Goal: Book appointment/travel/reservation

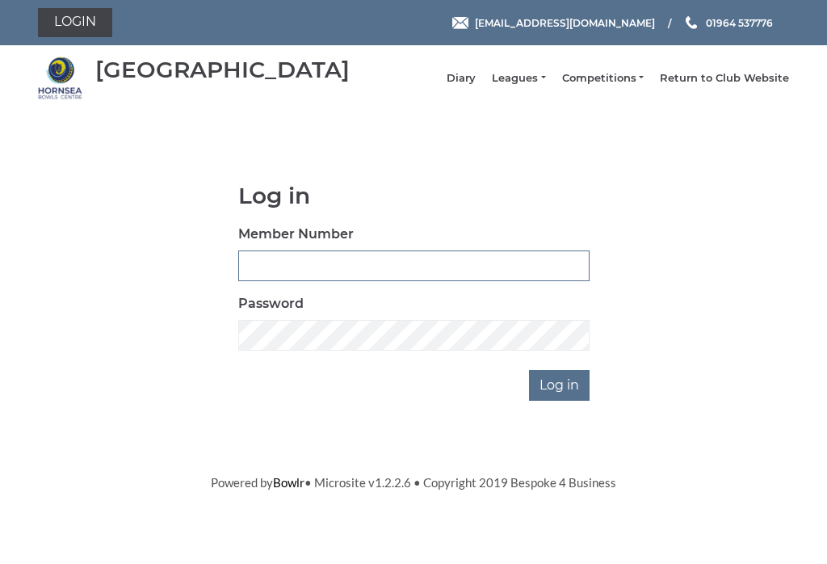
click at [271, 280] on input "Member Number" at bounding box center [413, 265] width 351 height 31
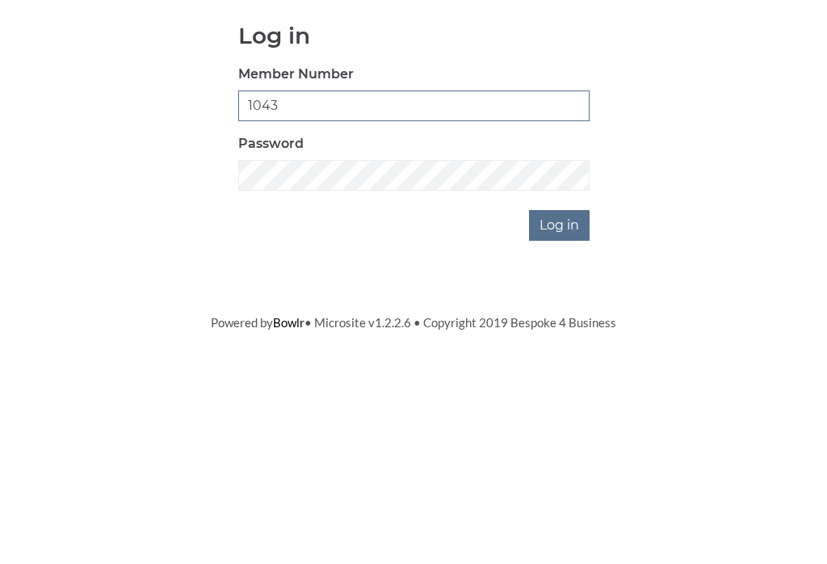
type input "1043"
click at [264, 218] on div "Log in Member Number 1043 Password Log in" at bounding box center [414, 291] width 376 height 217
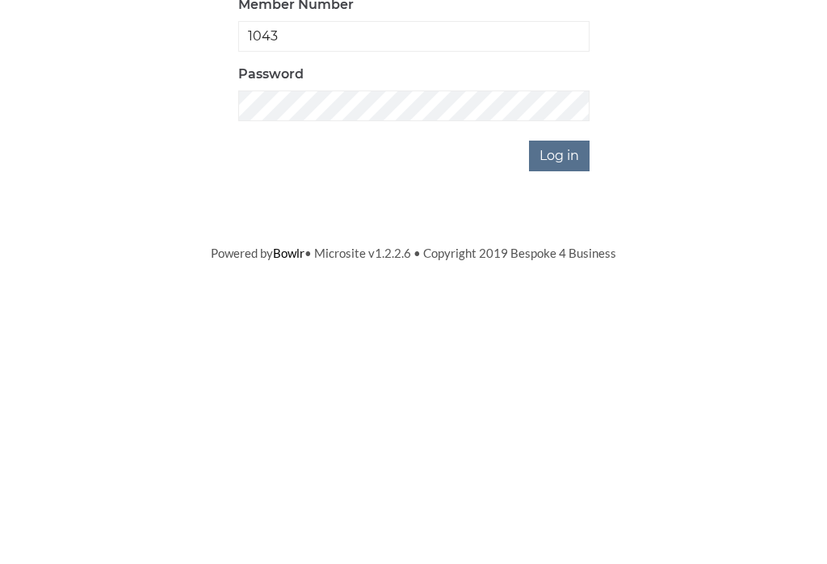
click at [561, 370] on input "Log in" at bounding box center [559, 385] width 61 height 31
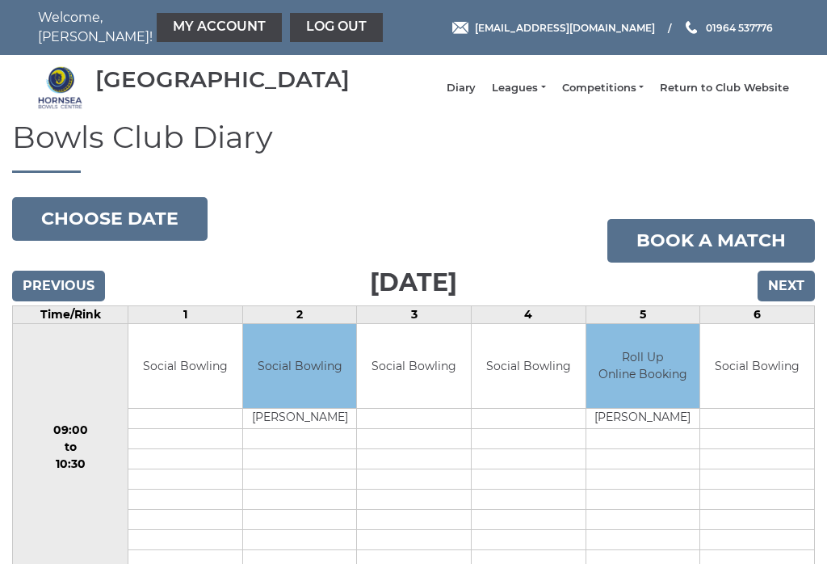
click at [107, 226] on button "Choose date" at bounding box center [109, 219] width 195 height 44
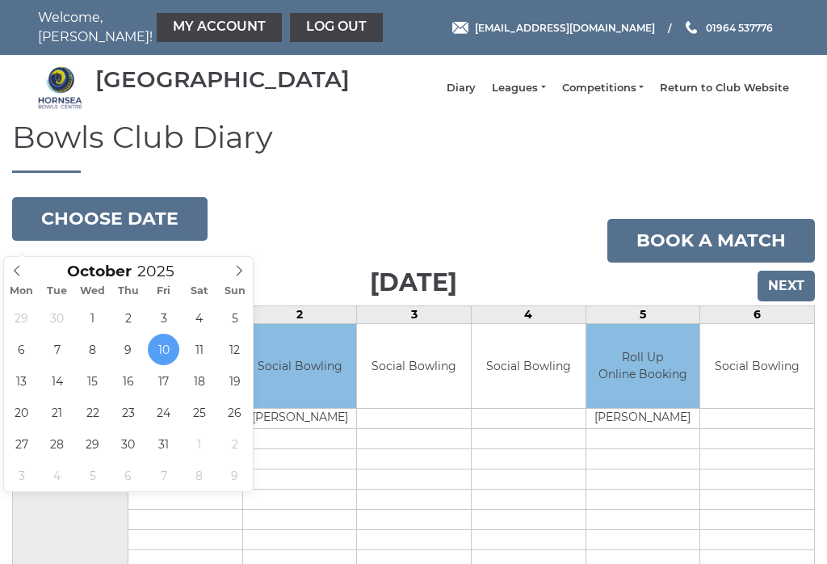
type input "[DATE]"
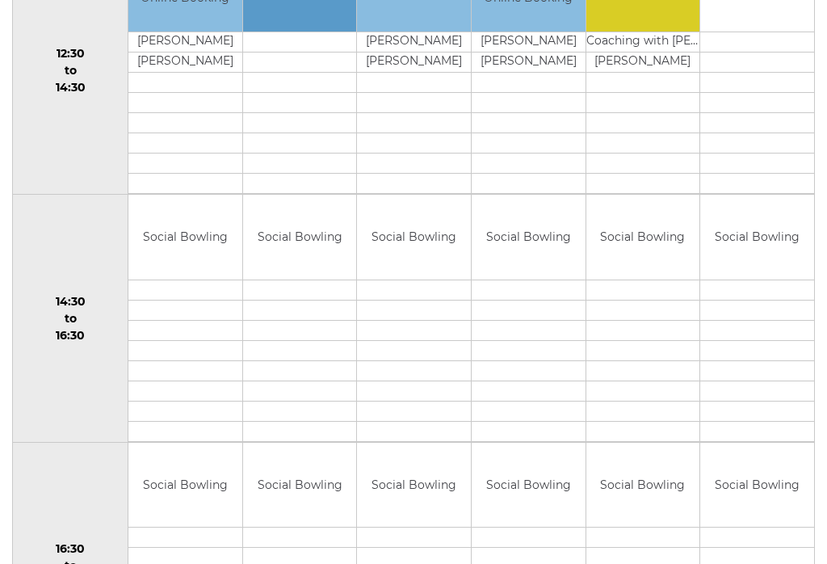
scroll to position [872, 0]
click at [614, 299] on td at bounding box center [643, 289] width 114 height 20
click at [614, 312] on td at bounding box center [643, 309] width 114 height 20
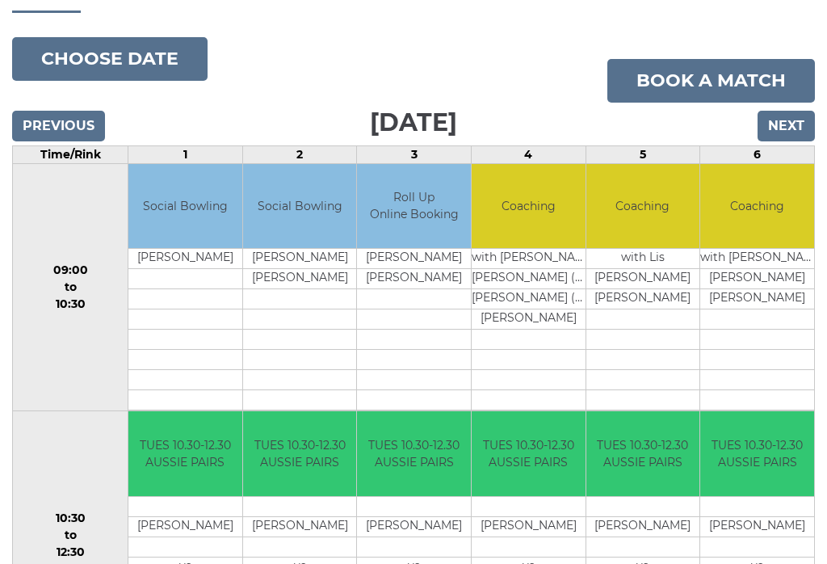
scroll to position [170, 0]
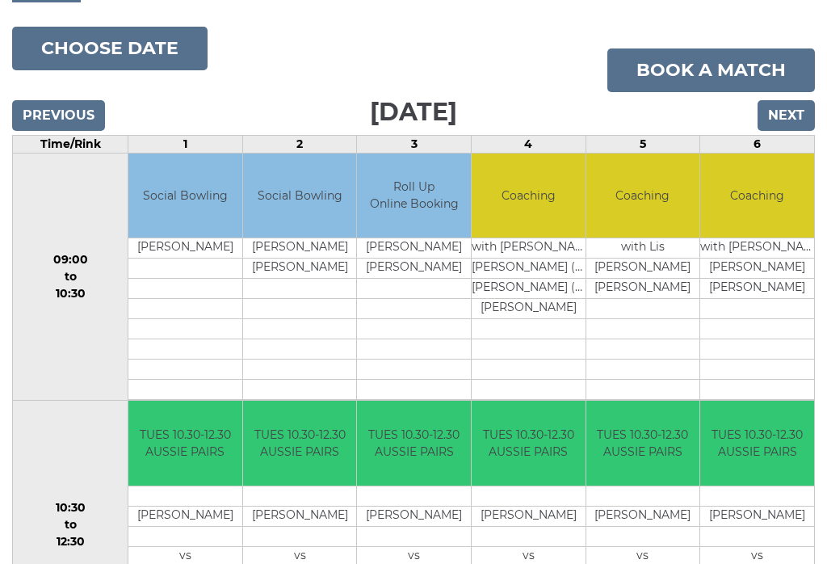
click at [705, 82] on link "Book a match" at bounding box center [711, 71] width 208 height 44
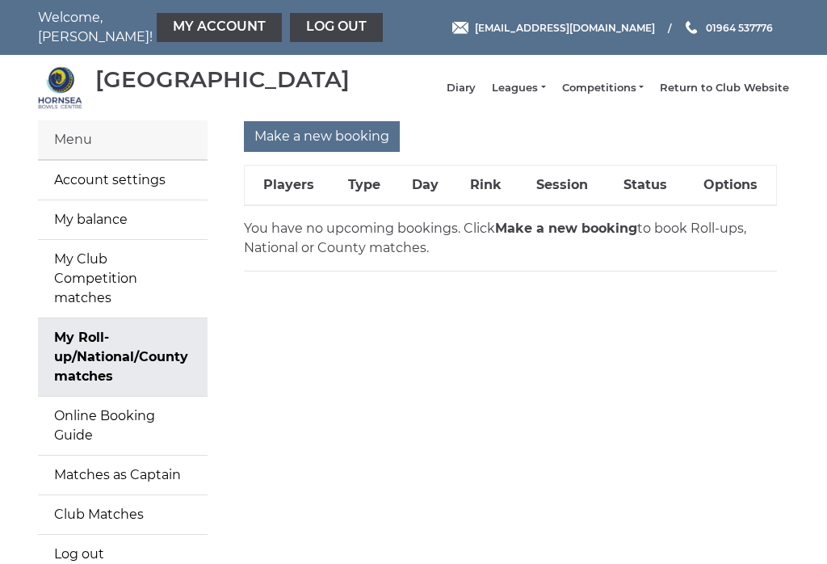
click at [288, 206] on th "Players" at bounding box center [289, 186] width 88 height 40
click at [287, 150] on input "Make a new booking" at bounding box center [322, 136] width 156 height 31
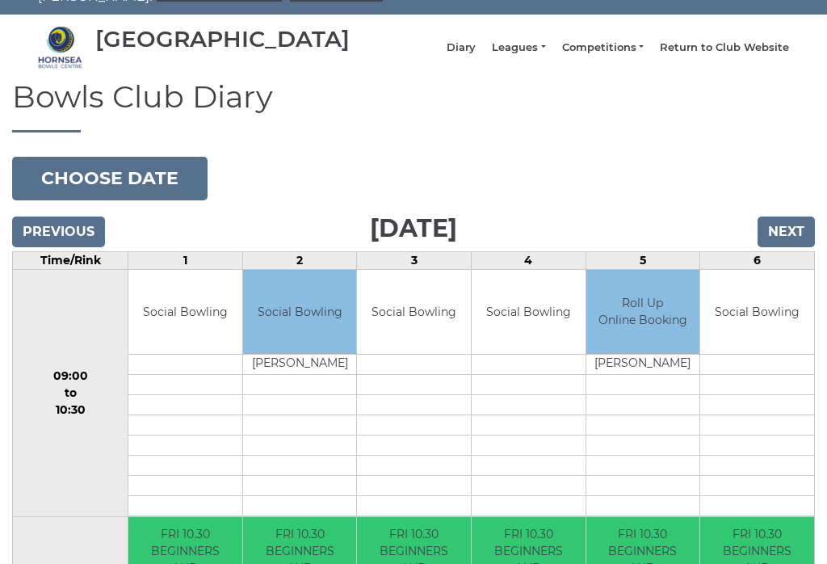
scroll to position [40, 0]
click at [86, 198] on button "Choose date" at bounding box center [109, 179] width 195 height 44
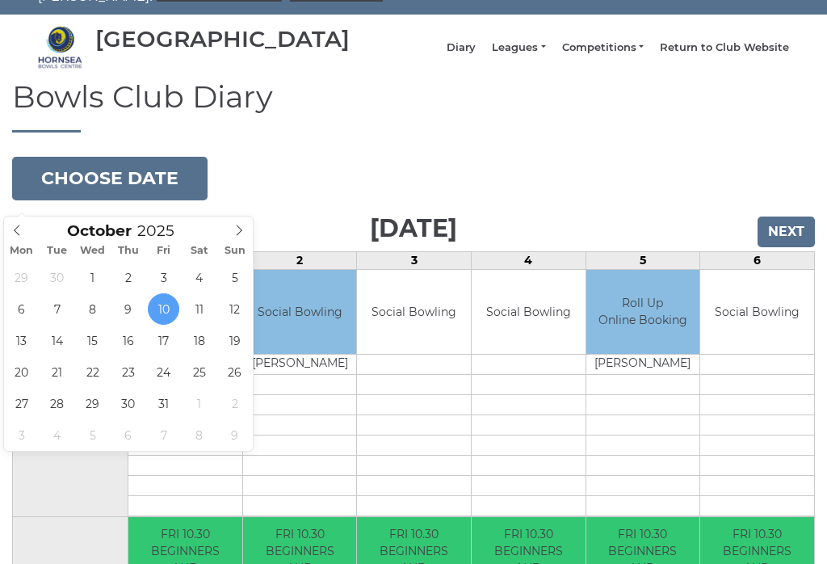
type input "2025-10-14"
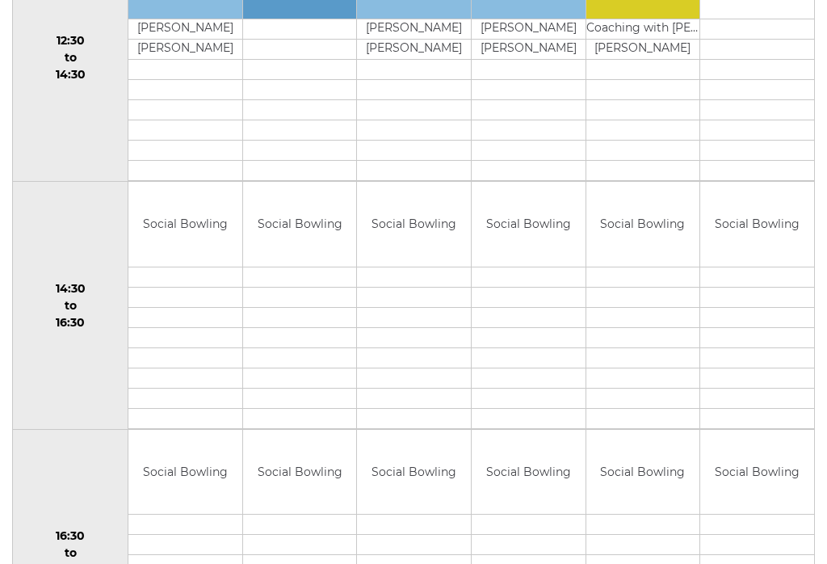
scroll to position [871, 0]
click at [0, 0] on link "Book slot" at bounding box center [0, 0] width 0 height 0
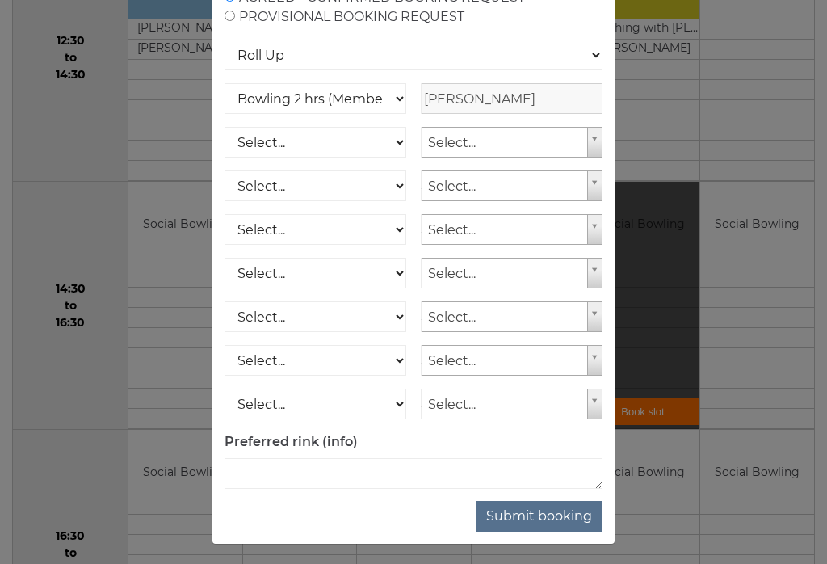
scroll to position [161, 0]
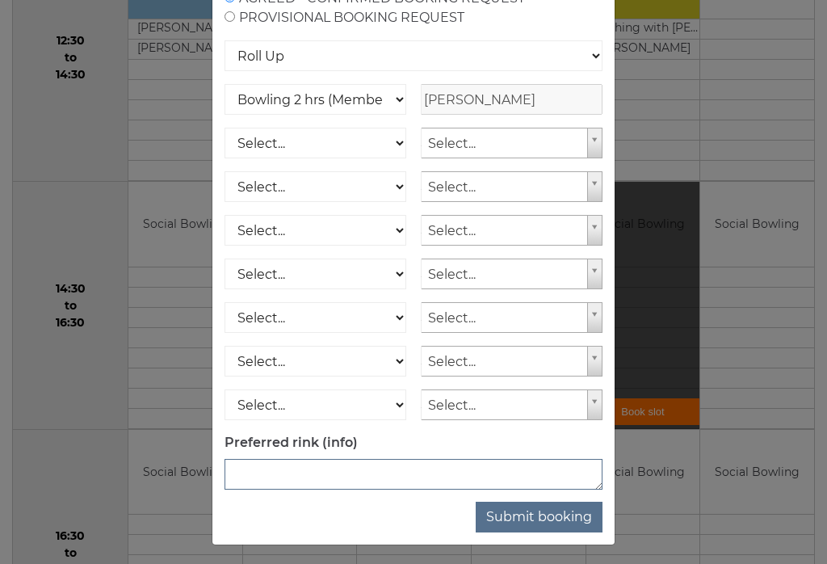
click at [272, 490] on textarea at bounding box center [414, 474] width 378 height 31
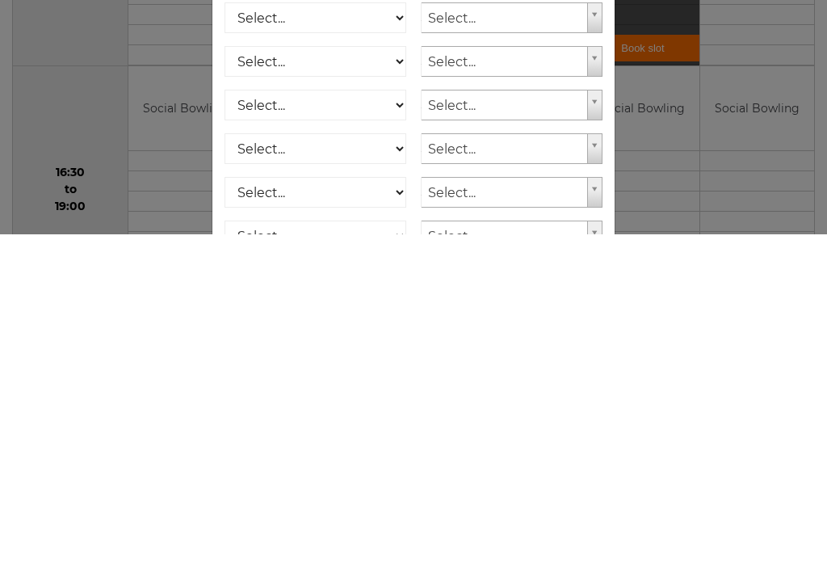
scroll to position [0, 0]
type textarea "5"
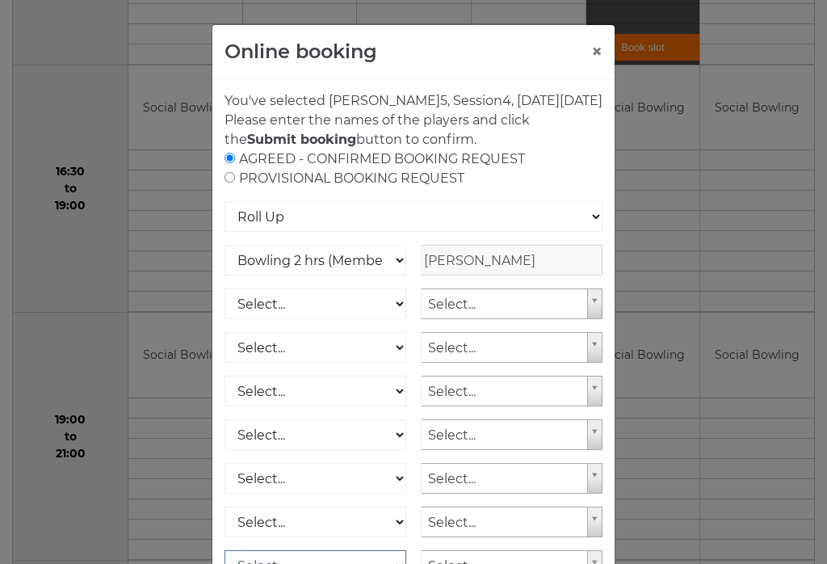
scroll to position [11, 0]
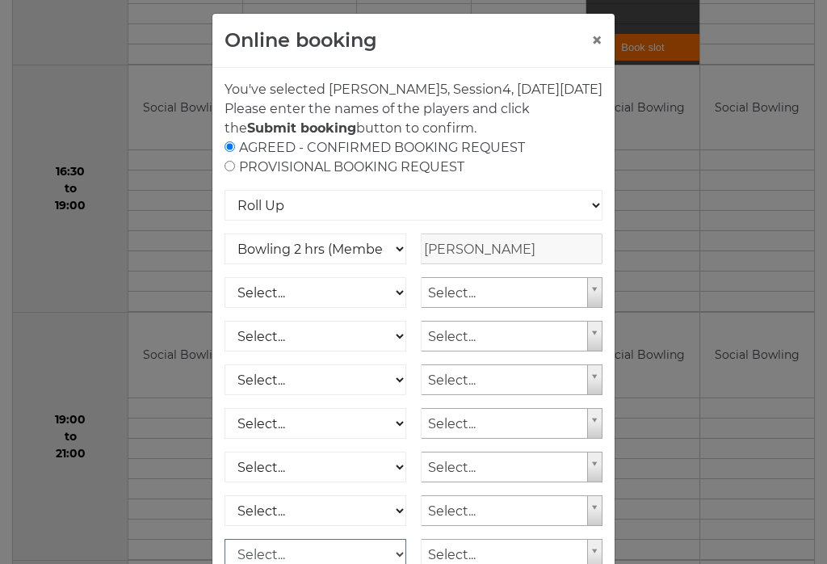
select select "1_45"
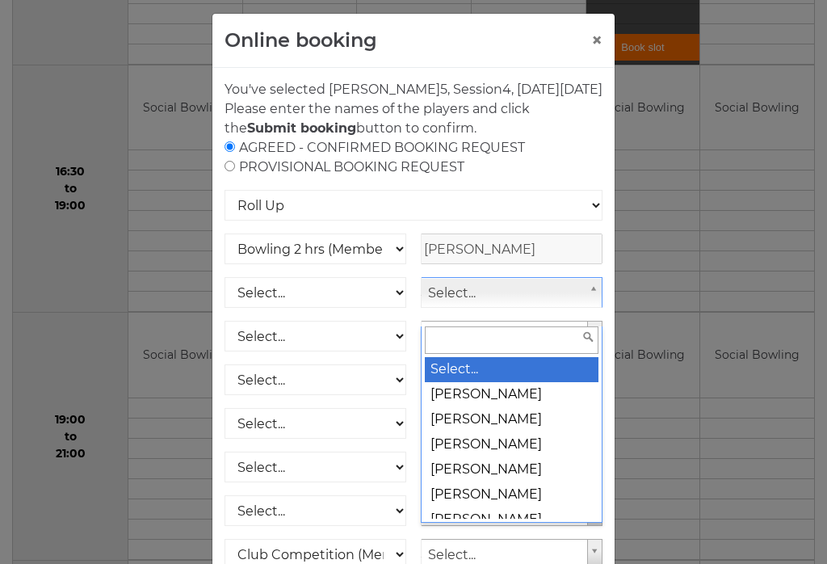
scroll to position [1234, 0]
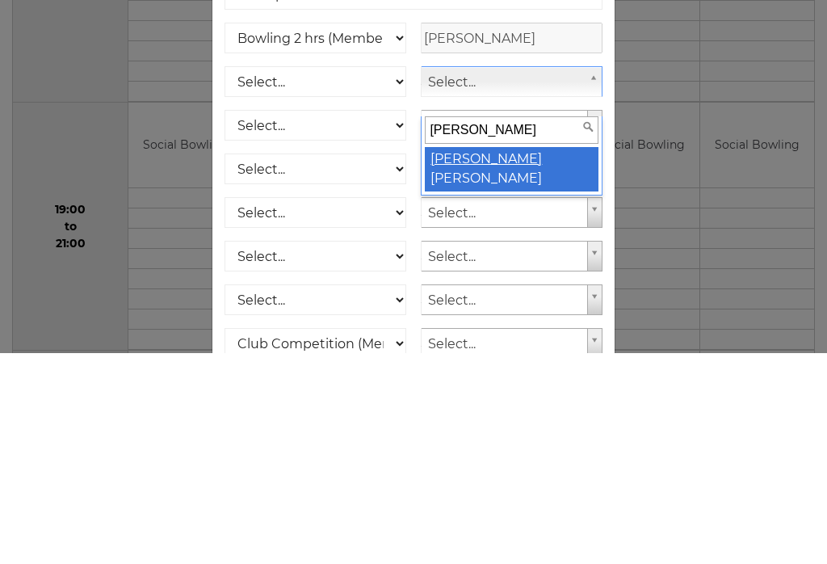
type input "Davina"
select select "939"
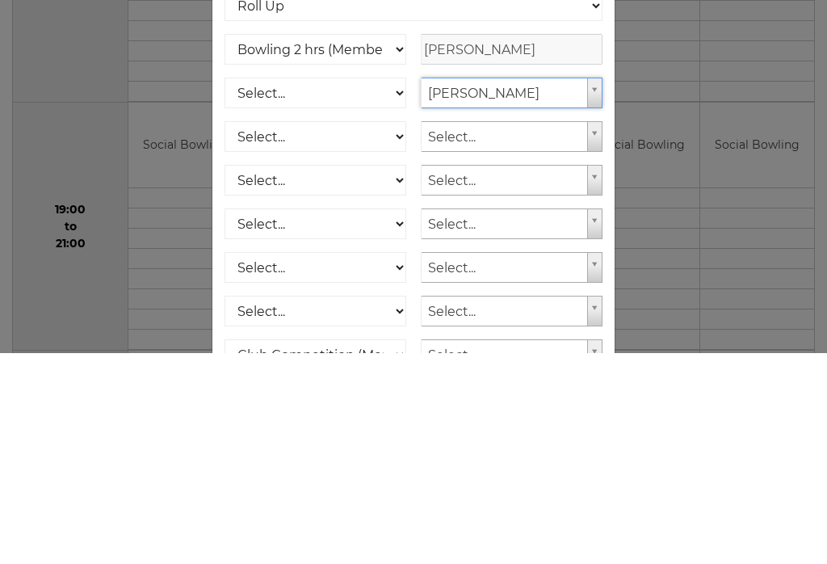
scroll to position [0, 0]
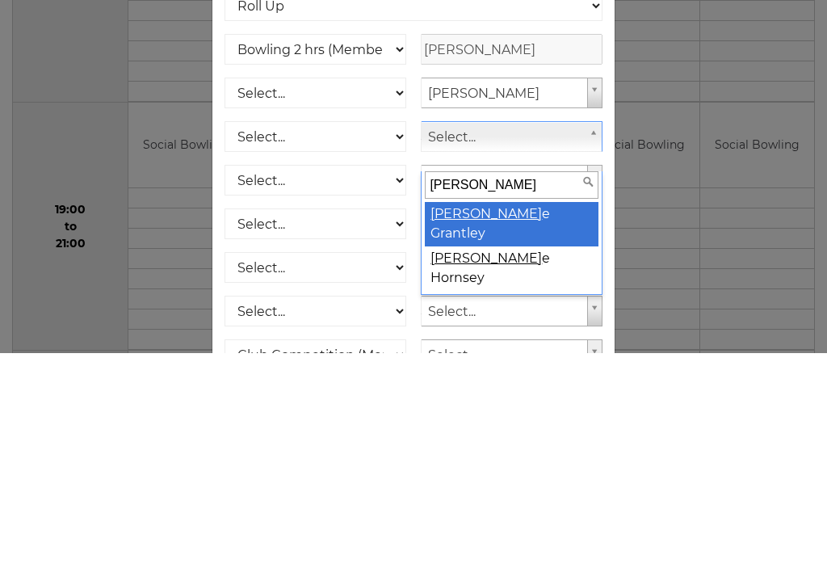
type input "george"
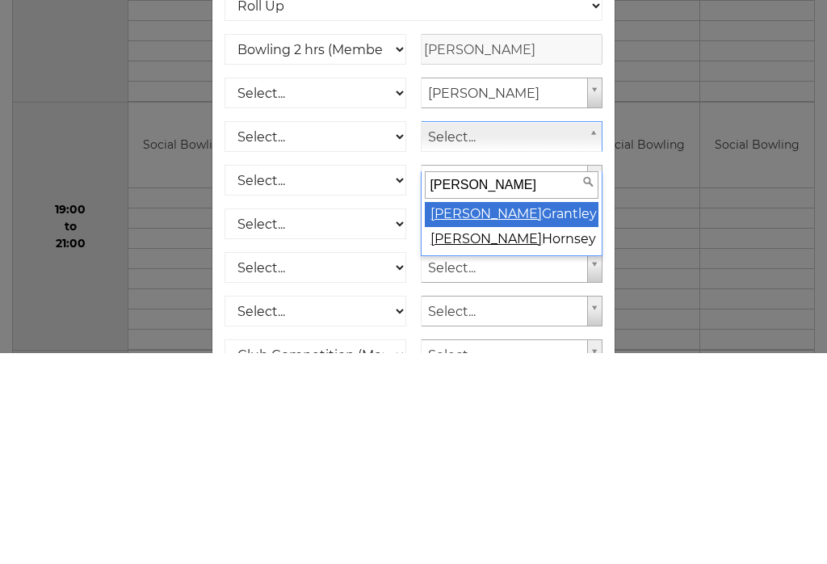
select select "869"
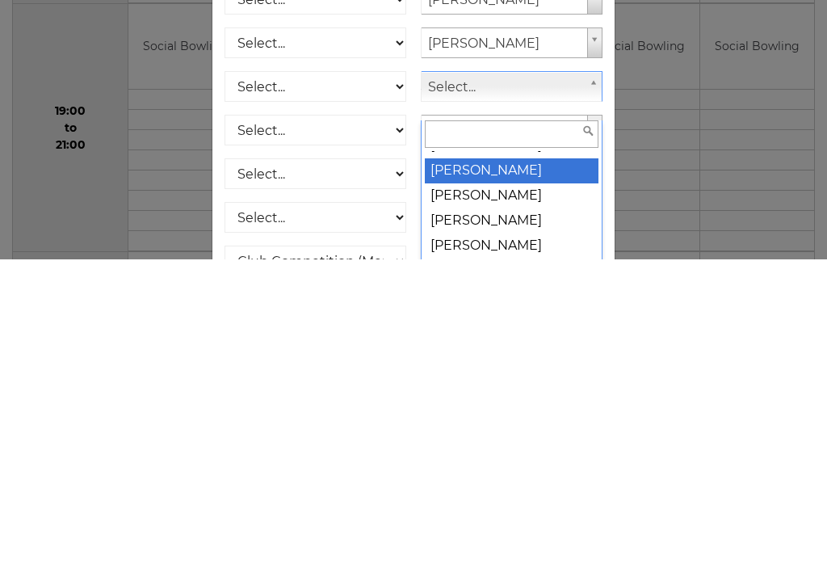
scroll to position [3850, 0]
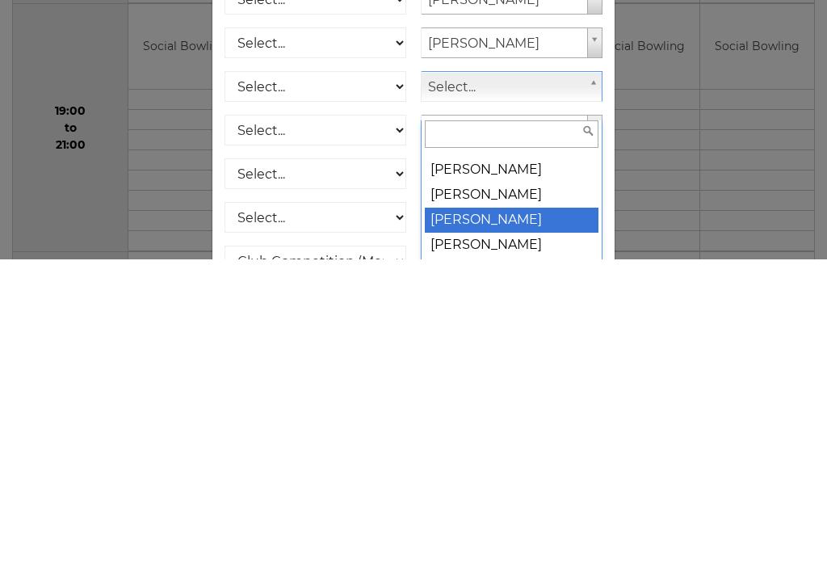
select select "870"
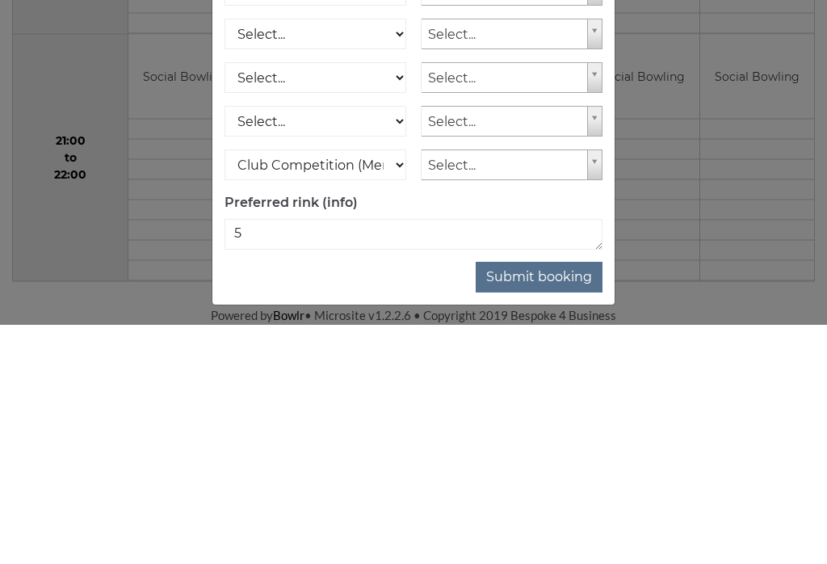
scroll to position [1508, 0]
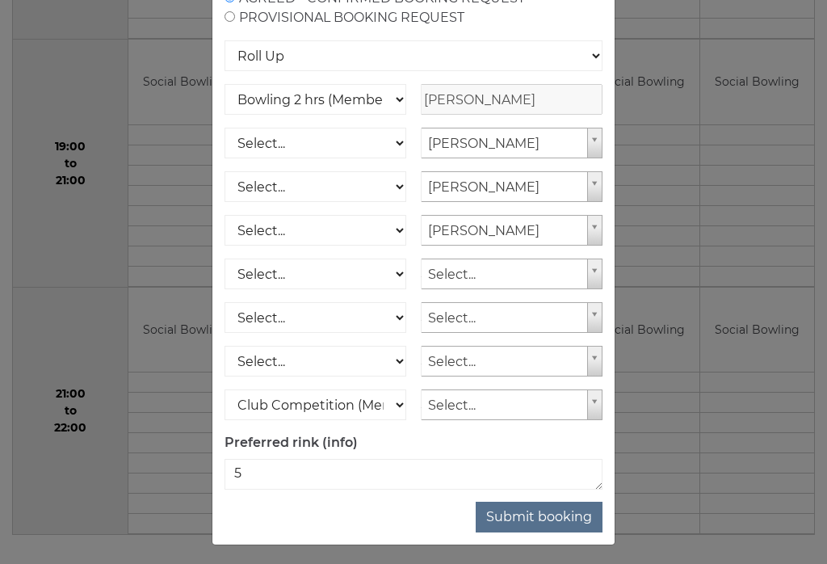
click at [530, 532] on button "Submit booking" at bounding box center [539, 517] width 127 height 31
click at [523, 532] on button "Submit booking" at bounding box center [539, 517] width 127 height 31
click at [393, 115] on select "Club Competition (Member) National (Member) Bowling 1.5 hrs (Member) Junior (Up…" at bounding box center [316, 99] width 182 height 31
click at [288, 115] on select "Club Competition (Member) National (Member) Bowling 1.5 hrs (Member) Junior (Up…" at bounding box center [316, 99] width 182 height 31
click at [523, 532] on button "Submit booking" at bounding box center [539, 517] width 127 height 31
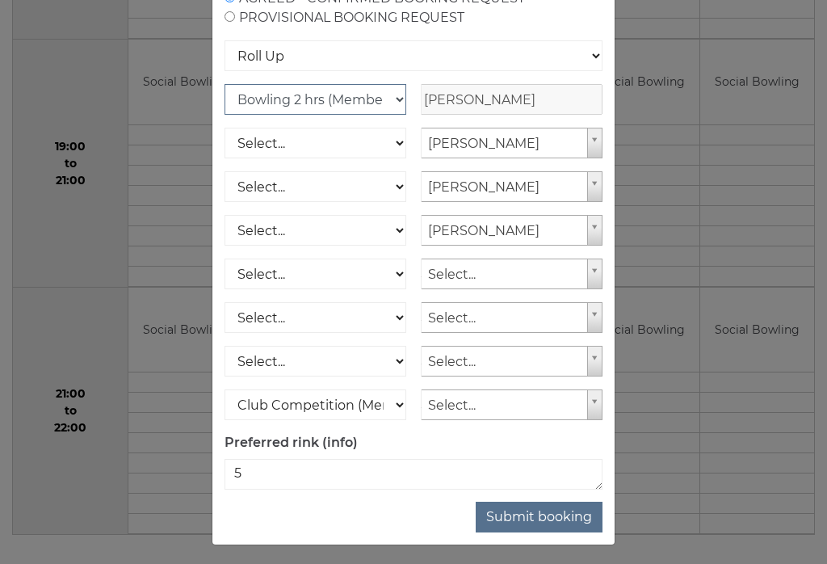
click at [390, 115] on select "Club Competition (Member) National (Member) Bowling 1.5 hrs (Member) Junior (Up…" at bounding box center [316, 99] width 182 height 31
click at [302, 115] on select "Club Competition (Member) National (Member) Bowling 1.5 hrs (Member) Junior (Up…" at bounding box center [316, 99] width 182 height 31
click at [286, 115] on select "Club Competition (Member) National (Member) Bowling 1.5 hrs (Member) Junior (Up…" at bounding box center [316, 99] width 182 height 31
select select "1_45"
click at [441, 115] on input "[PERSON_NAME]" at bounding box center [512, 99] width 182 height 31
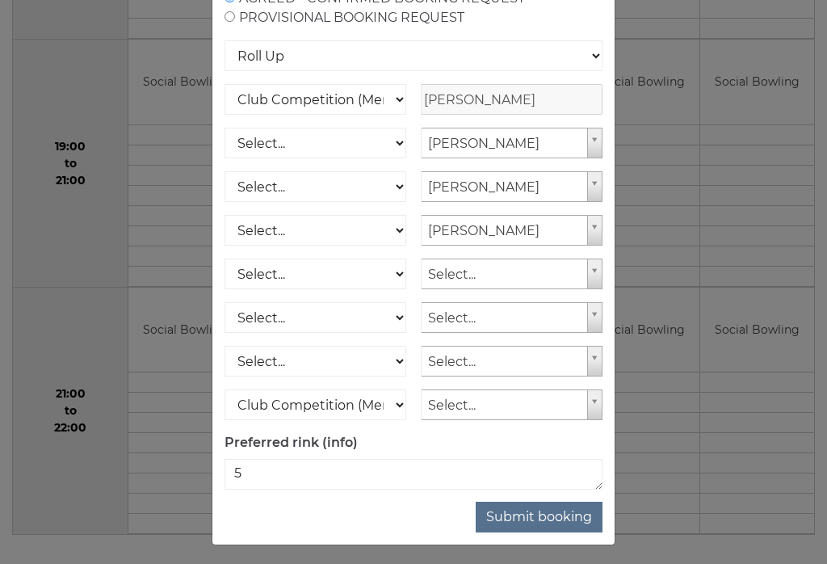
click at [506, 115] on input "[PERSON_NAME]" at bounding box center [512, 99] width 182 height 31
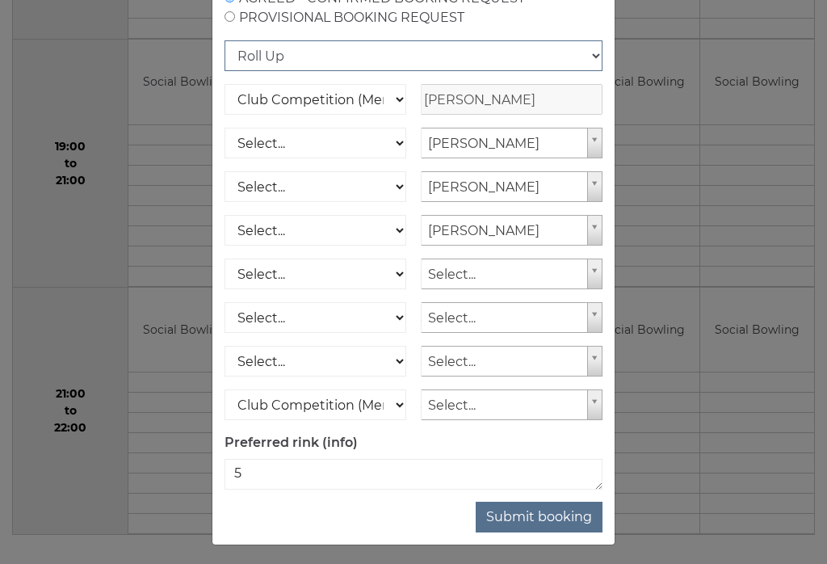
click at [586, 71] on select "Roll Up National Competition - Singles National Competition - Pairs National Co…" at bounding box center [414, 55] width 378 height 31
select select "30"
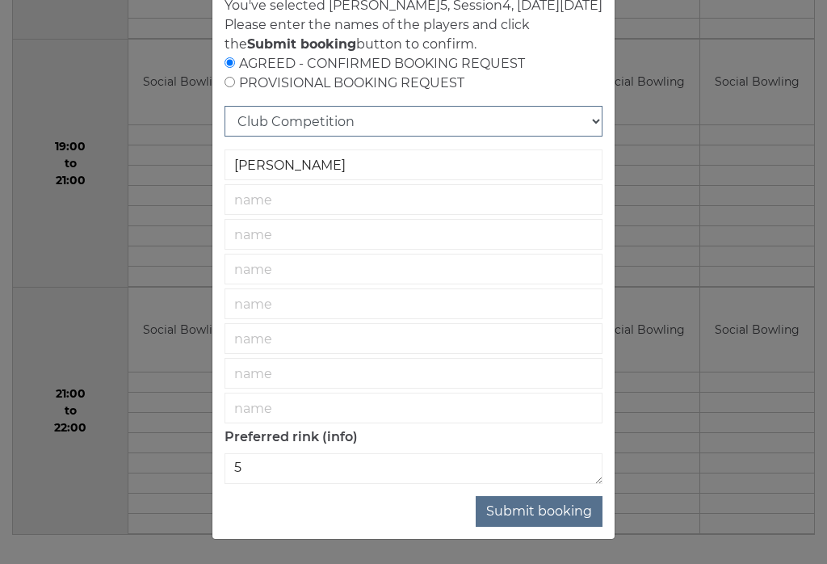
scroll to position [90, 0]
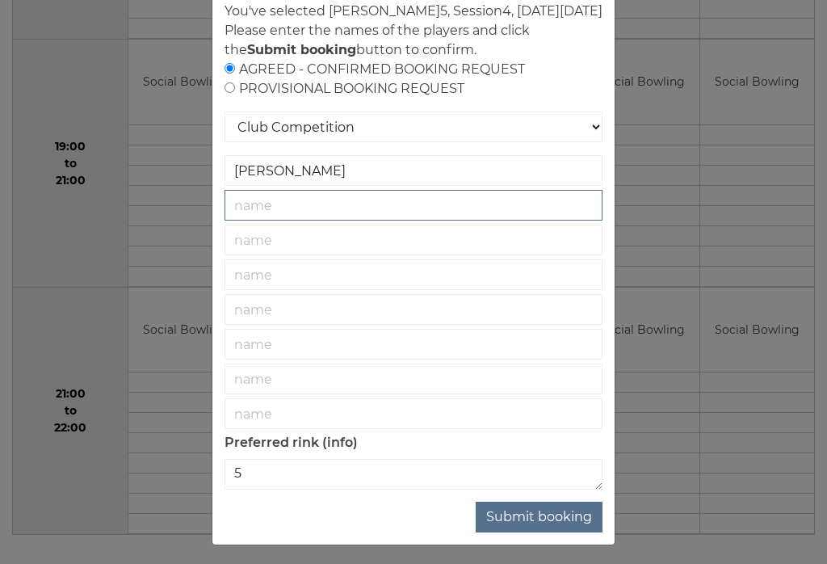
click at [248, 221] on input "text" at bounding box center [414, 205] width 378 height 31
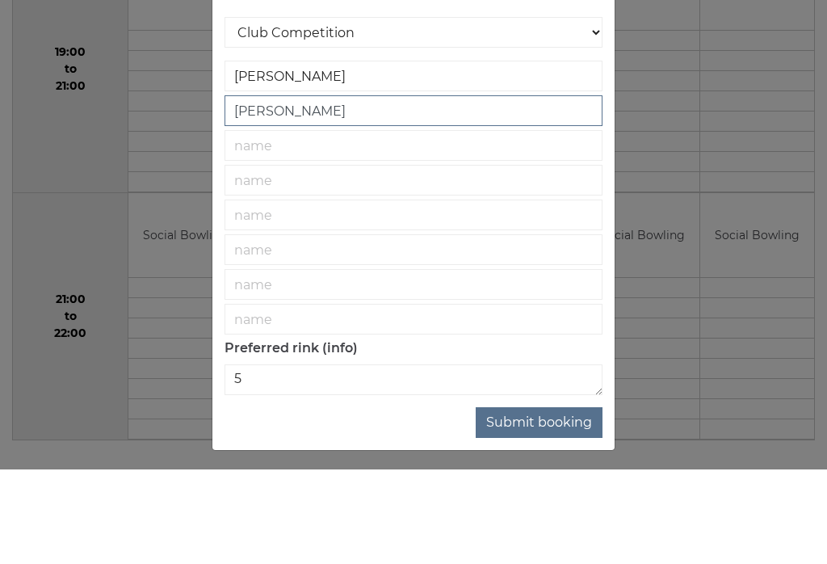
type input "[PERSON_NAME]"
click at [244, 225] on input "text" at bounding box center [414, 240] width 378 height 31
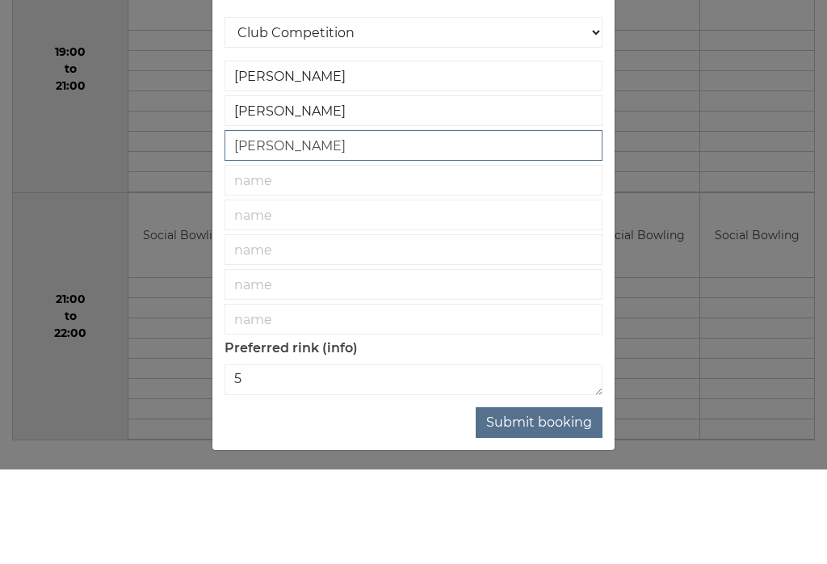
type input "[PERSON_NAME]"
click at [235, 259] on input "text" at bounding box center [414, 274] width 378 height 31
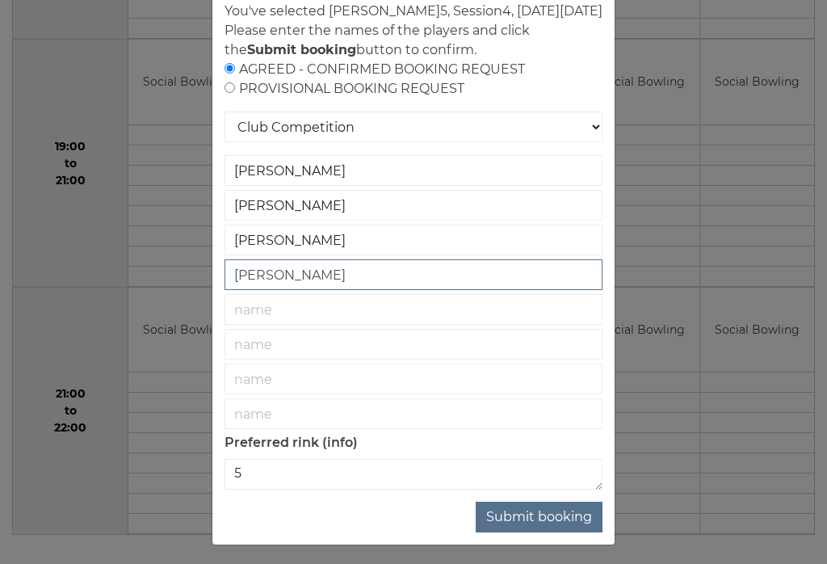
type input "[PERSON_NAME]"
click at [523, 532] on button "Submit booking" at bounding box center [539, 517] width 127 height 31
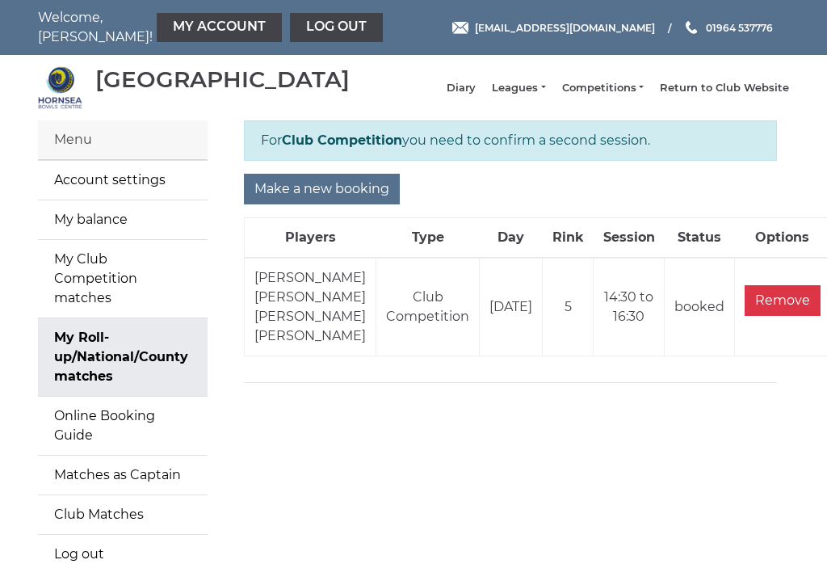
click at [74, 160] on div "Menu" at bounding box center [123, 140] width 170 height 40
click at [133, 92] on div "[GEOGRAPHIC_DATA]" at bounding box center [222, 79] width 254 height 25
click at [149, 87] on div "[GEOGRAPHIC_DATA]" at bounding box center [222, 79] width 254 height 25
click at [179, 31] on link "My Account" at bounding box center [219, 27] width 125 height 29
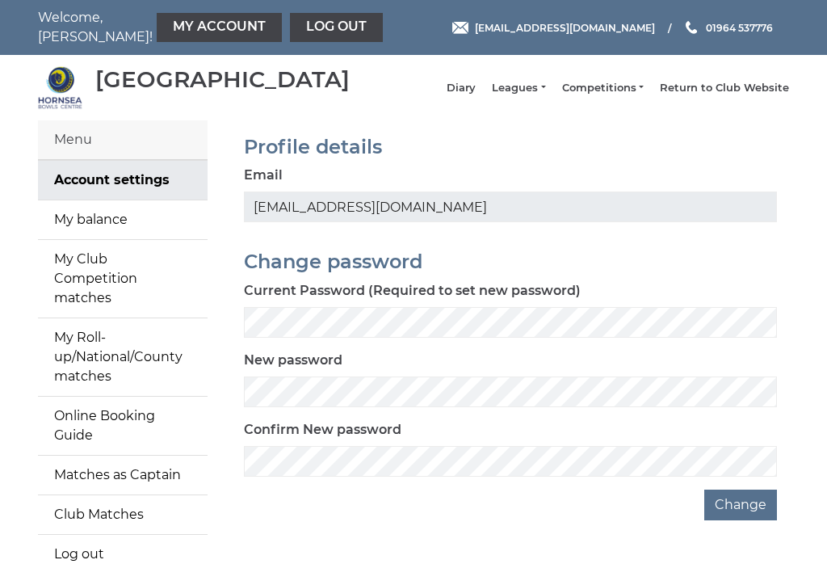
click at [290, 25] on link "Log out" at bounding box center [336, 27] width 93 height 29
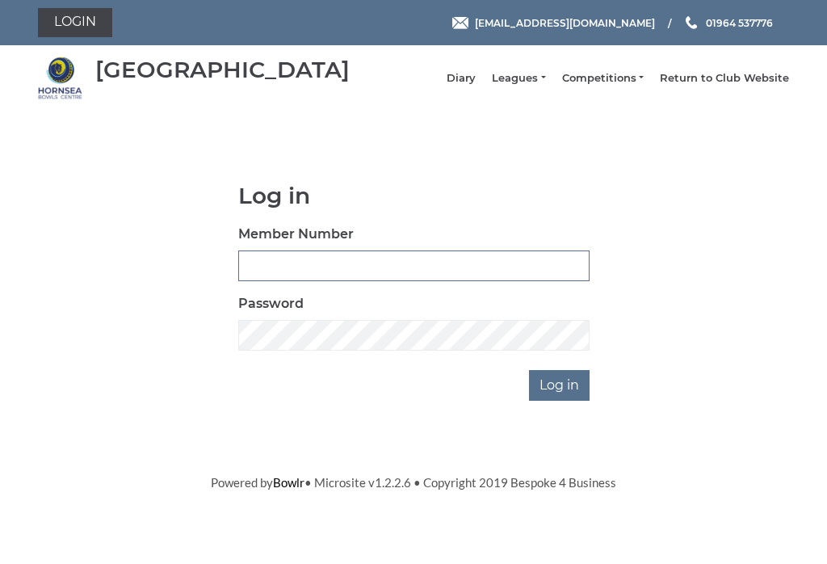
click at [273, 280] on input "Member Number" at bounding box center [413, 265] width 351 height 31
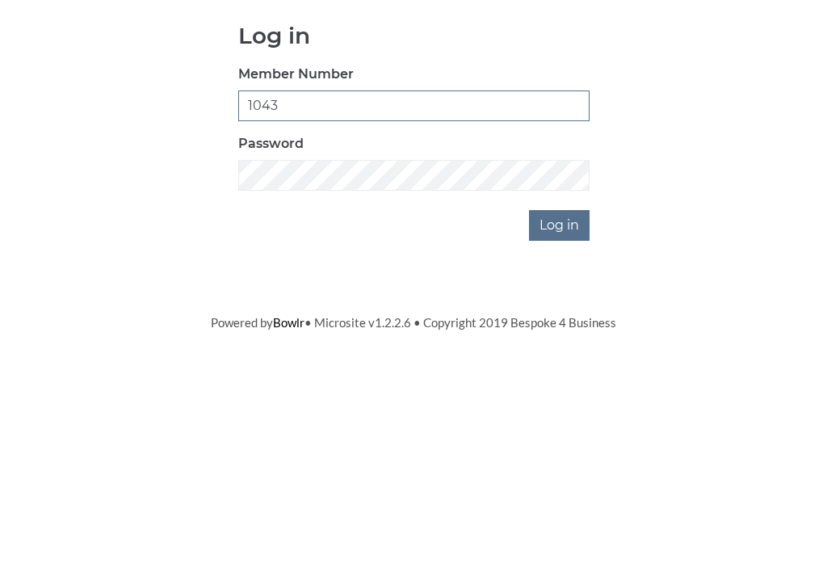
type input "1043"
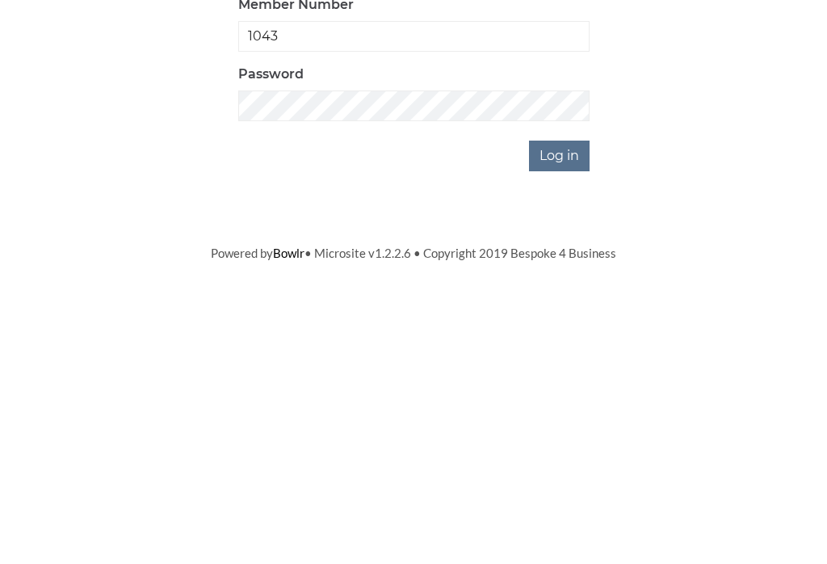
click at [551, 370] on input "Log in" at bounding box center [559, 385] width 61 height 31
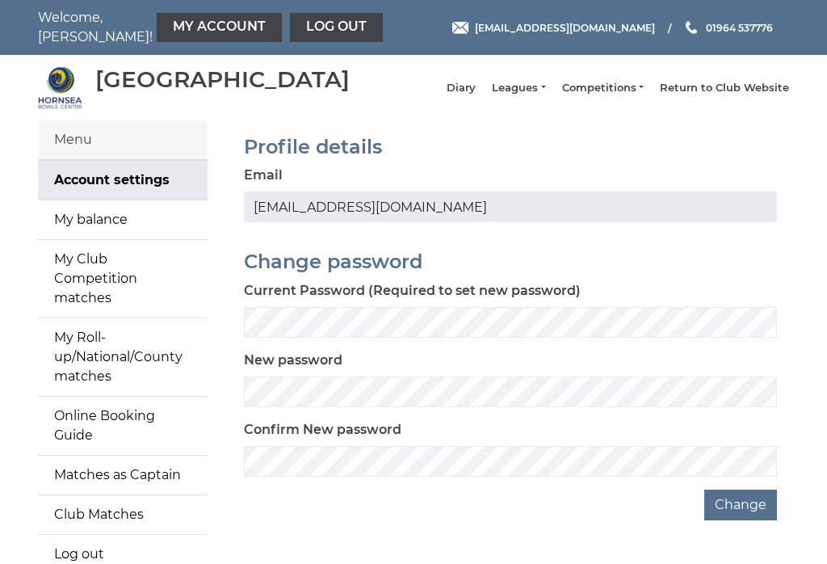
click at [59, 156] on div "Menu" at bounding box center [123, 140] width 170 height 40
click at [76, 154] on div "Menu" at bounding box center [123, 140] width 170 height 40
click at [79, 160] on div "Menu" at bounding box center [123, 140] width 170 height 40
click at [70, 233] on link "My balance" at bounding box center [123, 219] width 170 height 39
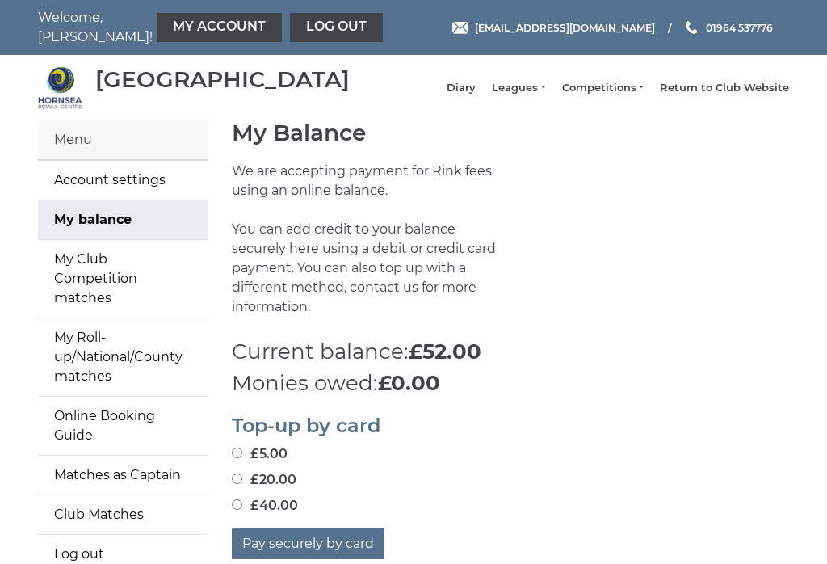
click at [70, 160] on div "Menu" at bounding box center [123, 140] width 170 height 40
click at [72, 160] on div "Menu" at bounding box center [123, 140] width 170 height 40
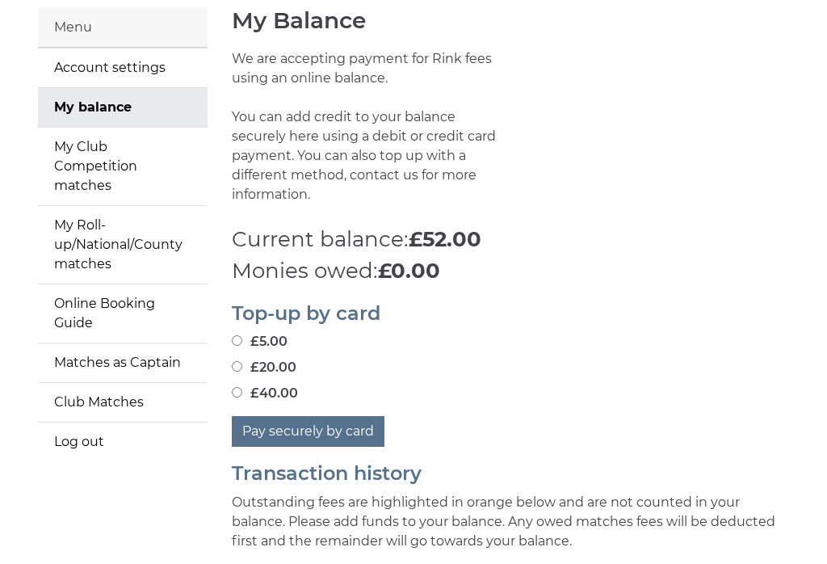
scroll to position [122, 0]
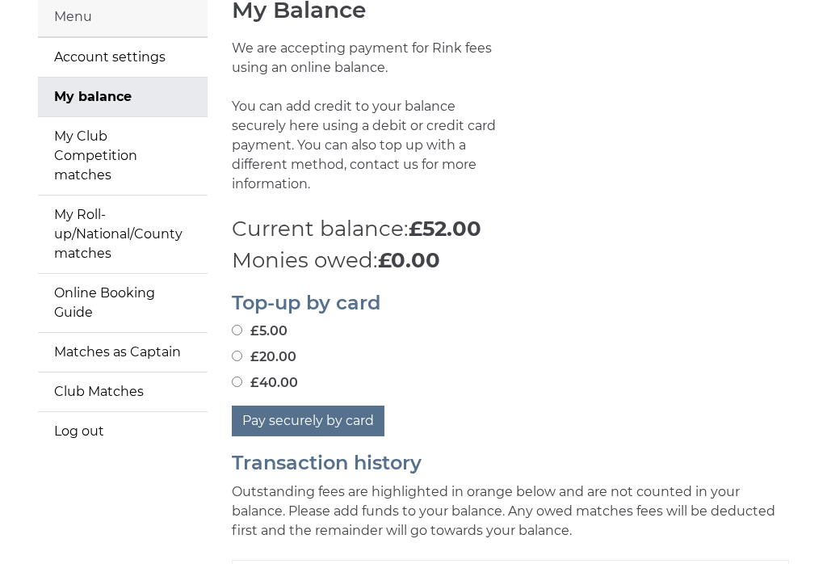
click at [92, 286] on link "Online Booking Guide" at bounding box center [123, 304] width 170 height 58
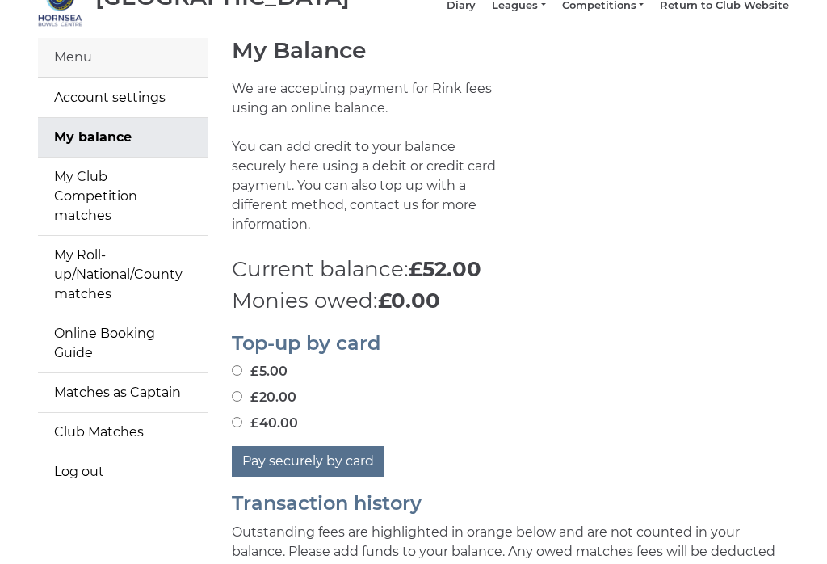
scroll to position [0, 0]
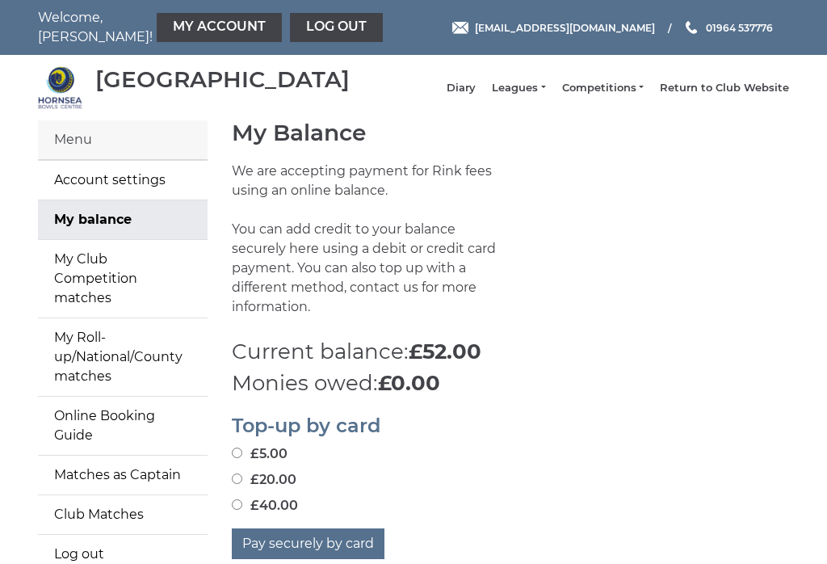
click at [126, 83] on div "[GEOGRAPHIC_DATA]" at bounding box center [222, 79] width 254 height 25
click at [132, 78] on div "[GEOGRAPHIC_DATA]" at bounding box center [222, 79] width 254 height 25
click at [539, 95] on link "Leagues" at bounding box center [518, 88] width 53 height 15
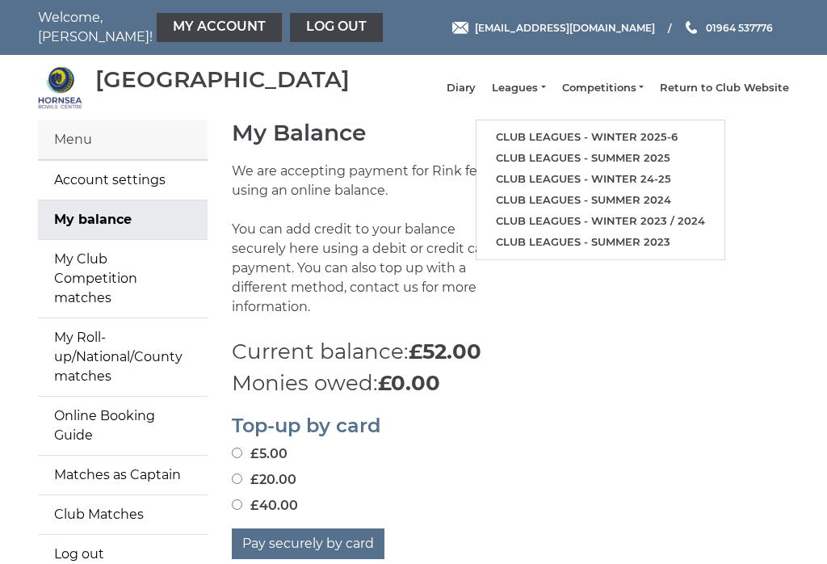
click at [591, 401] on div "Top-up by card £5.00 £20.00 £40.00 Pay securely by card" at bounding box center [511, 479] width 582 height 160
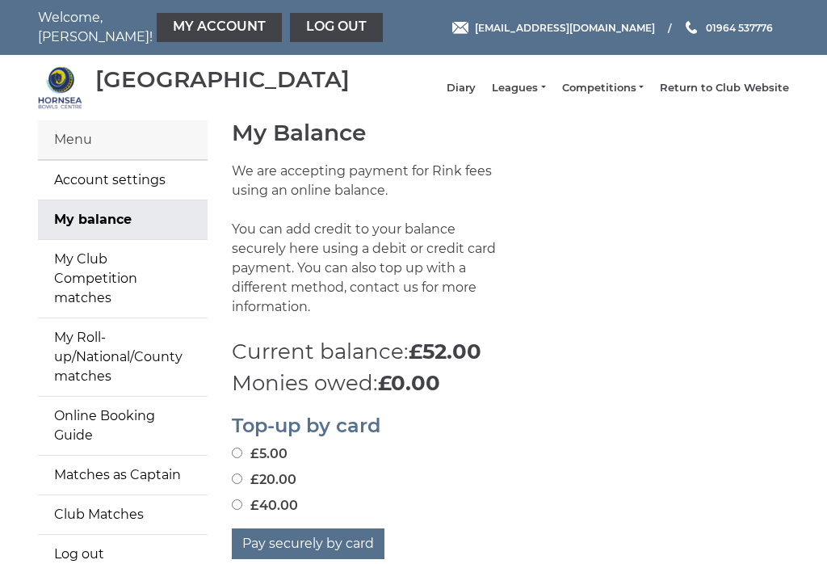
click at [68, 159] on div "Menu" at bounding box center [123, 140] width 170 height 40
click at [86, 158] on div "Menu" at bounding box center [123, 140] width 170 height 40
click at [94, 159] on div "Menu" at bounding box center [123, 140] width 170 height 40
click at [95, 159] on div "Menu" at bounding box center [123, 140] width 170 height 40
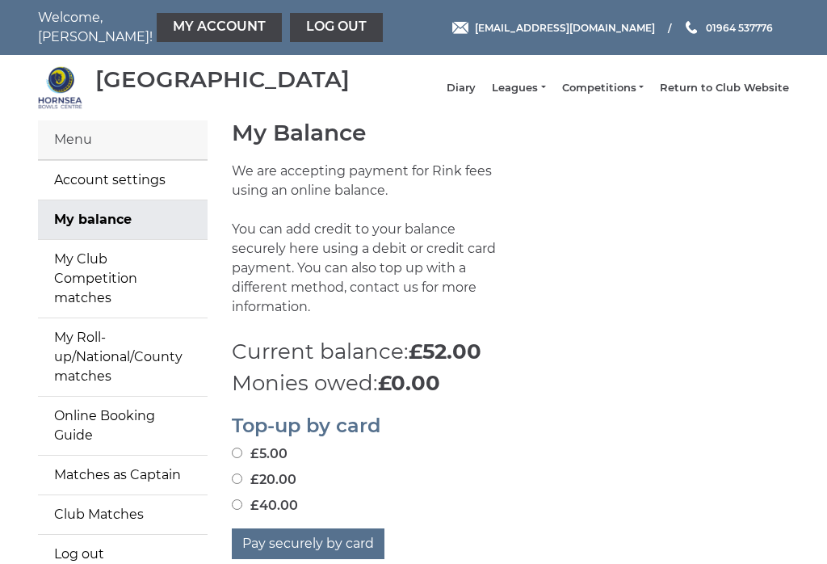
click at [94, 157] on div "Menu" at bounding box center [123, 140] width 170 height 40
click at [101, 158] on div "Menu" at bounding box center [123, 140] width 170 height 40
click at [160, 27] on link "My Account" at bounding box center [219, 27] width 125 height 29
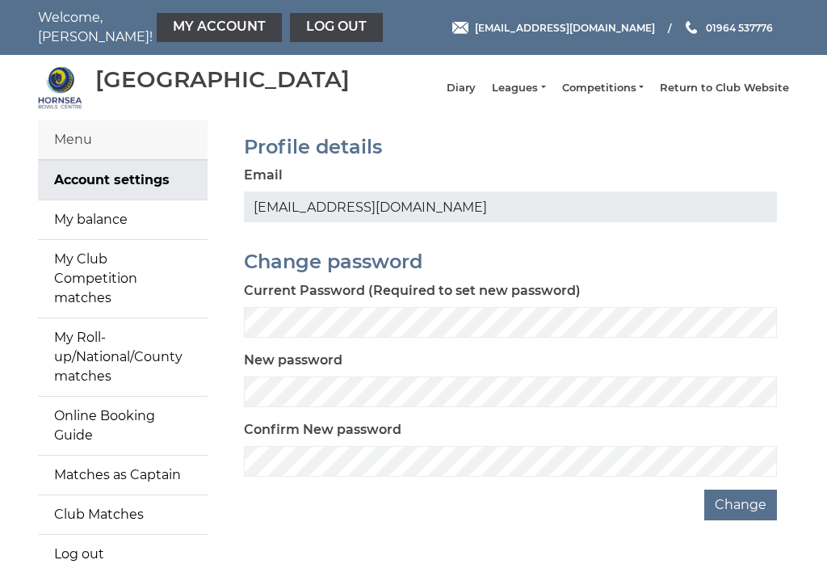
click at [81, 274] on link "My Club Competition matches" at bounding box center [123, 279] width 170 height 78
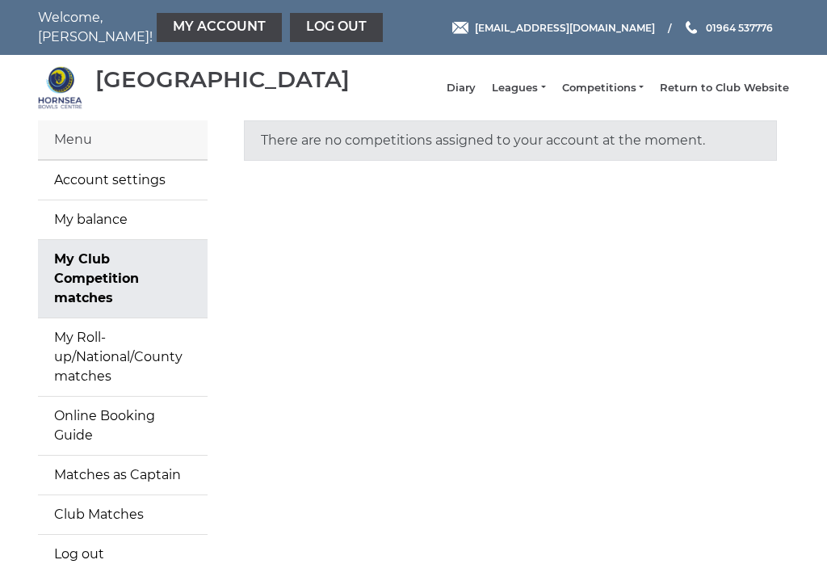
click at [82, 346] on link "My Roll-up/National/County matches" at bounding box center [123, 357] width 170 height 78
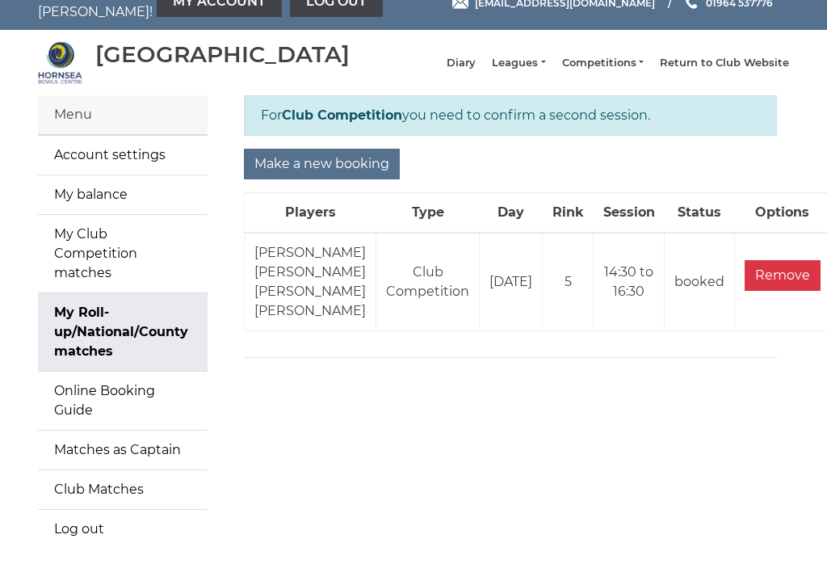
scroll to position [31, 0]
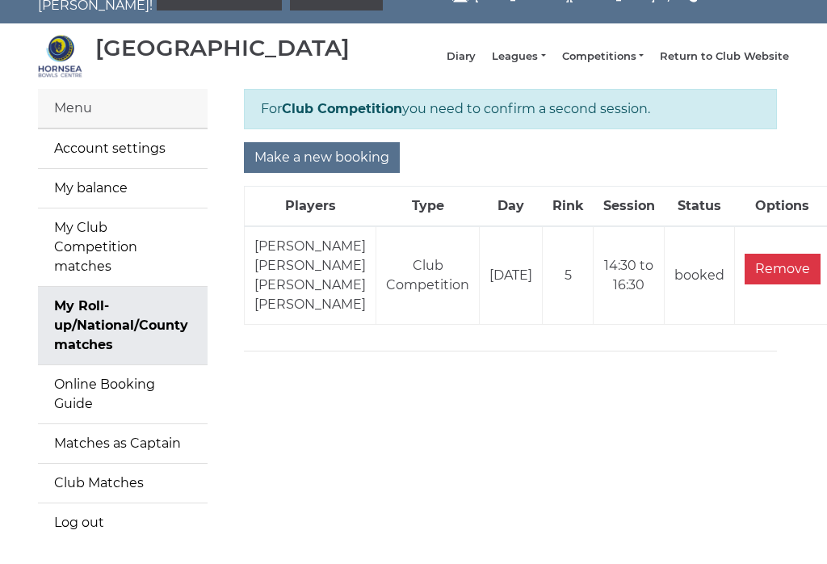
click at [82, 379] on link "Online Booking Guide" at bounding box center [123, 395] width 170 height 58
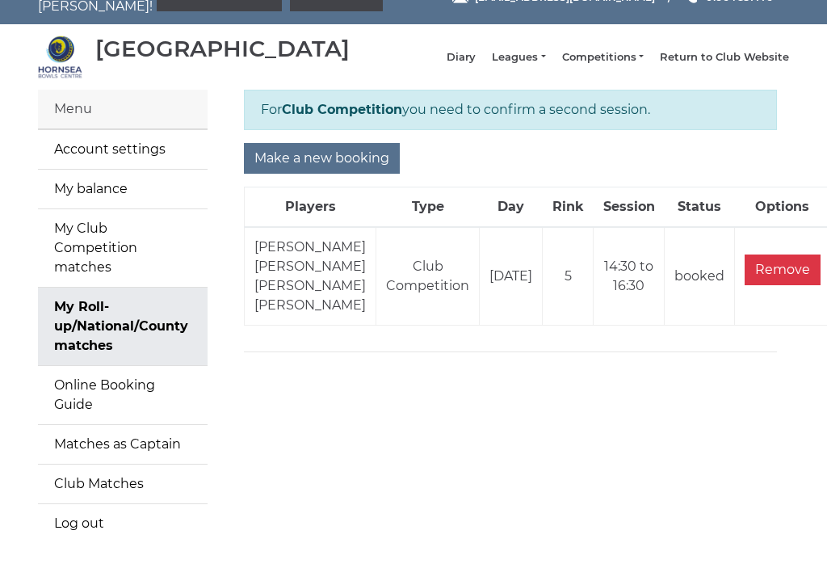
click at [67, 504] on link "Log out" at bounding box center [123, 523] width 170 height 39
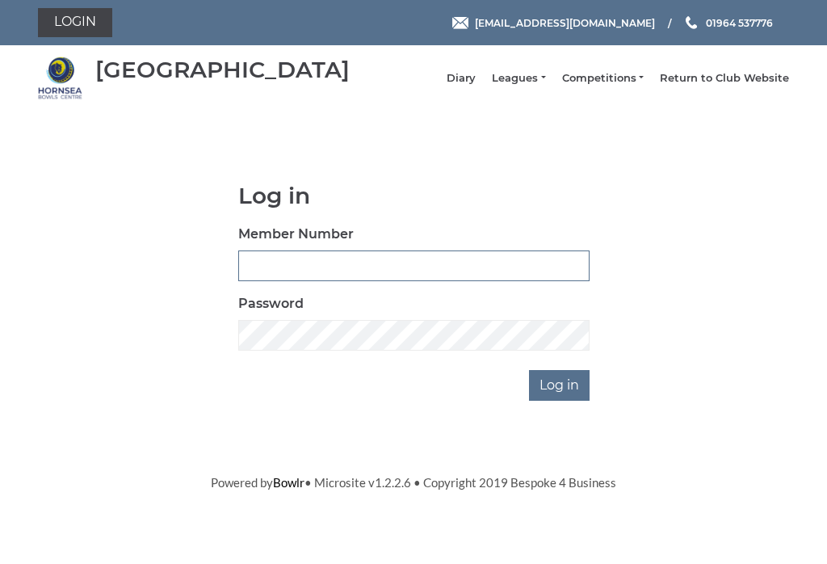
click at [271, 277] on input "Member Number" at bounding box center [413, 265] width 351 height 31
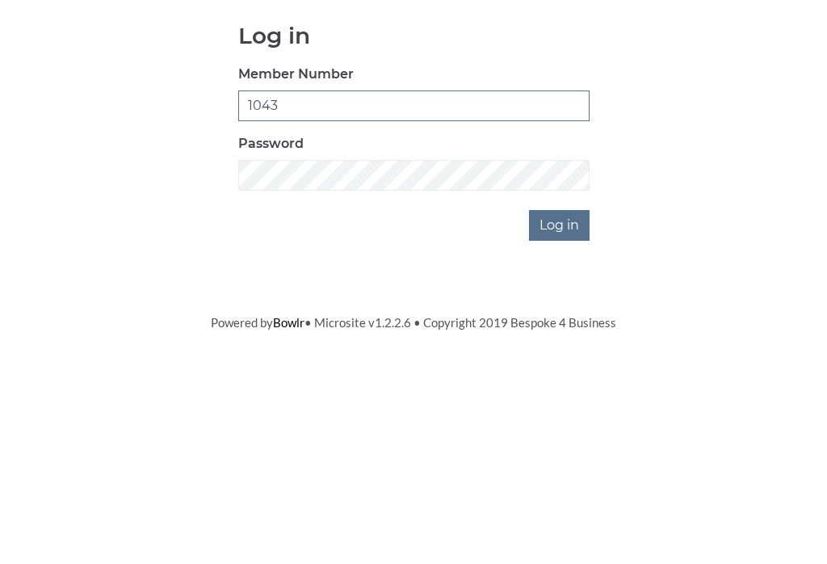
type input "1043"
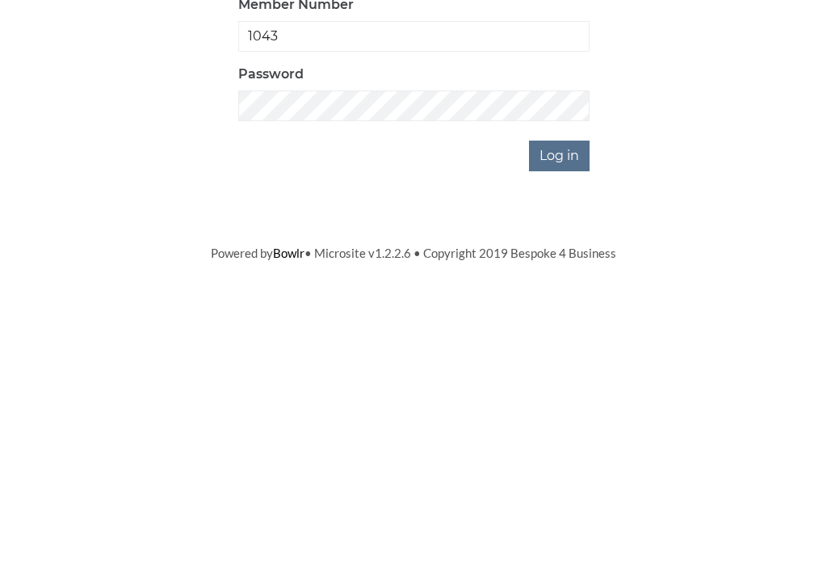
click at [556, 370] on input "Log in" at bounding box center [559, 385] width 61 height 31
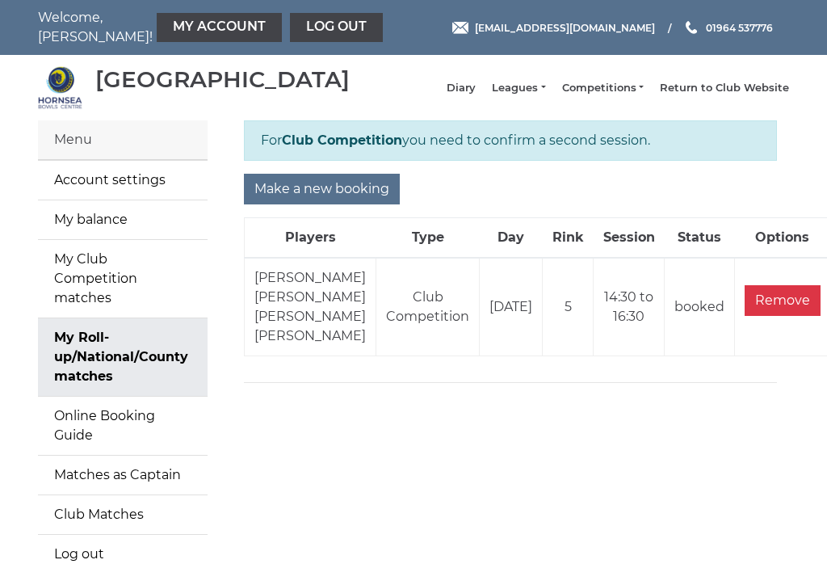
click at [304, 161] on div "For Club Competition you need to confirm a second session." at bounding box center [510, 140] width 533 height 40
click at [103, 346] on link "My Roll-up/National/County matches" at bounding box center [123, 357] width 170 height 78
click at [83, 284] on link "My Club Competition matches" at bounding box center [123, 279] width 170 height 78
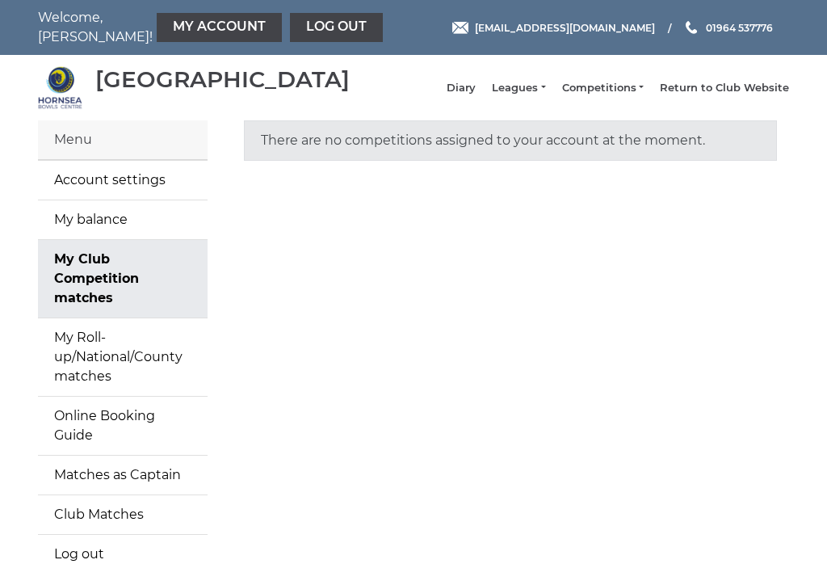
click at [474, 89] on link "Diary" at bounding box center [461, 88] width 29 height 15
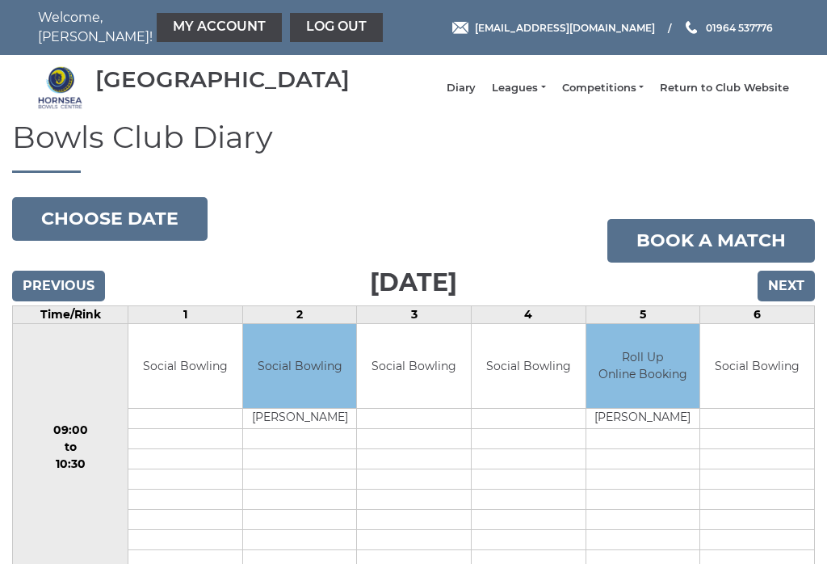
click at [98, 229] on button "Choose date" at bounding box center [109, 219] width 195 height 44
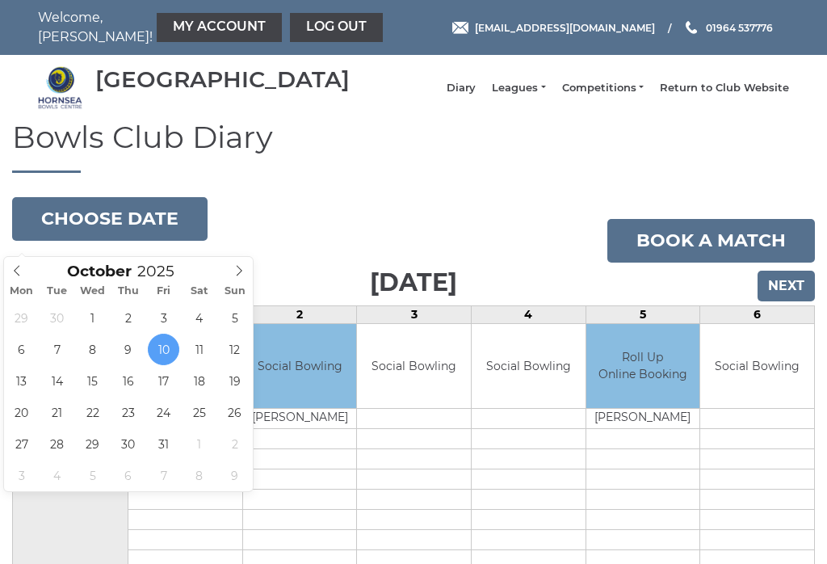
type input "[DATE]"
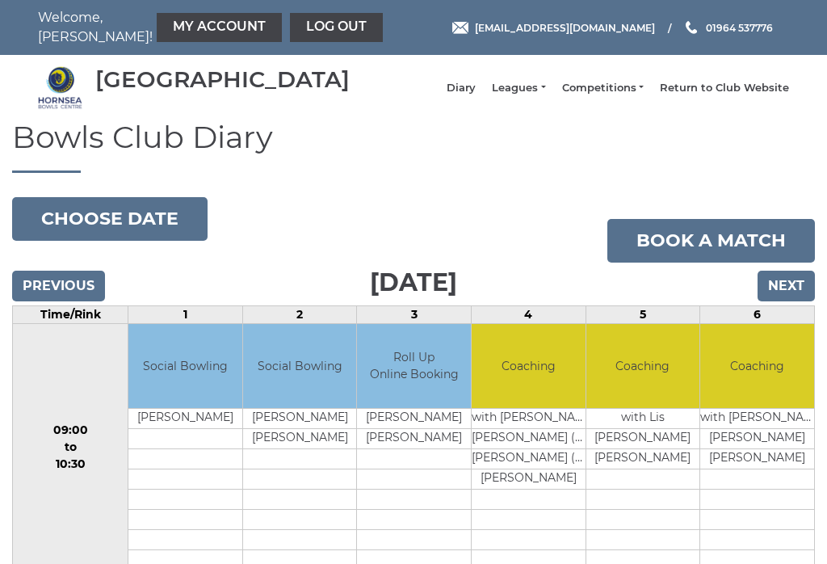
click at [290, 27] on link "Log out" at bounding box center [336, 27] width 93 height 29
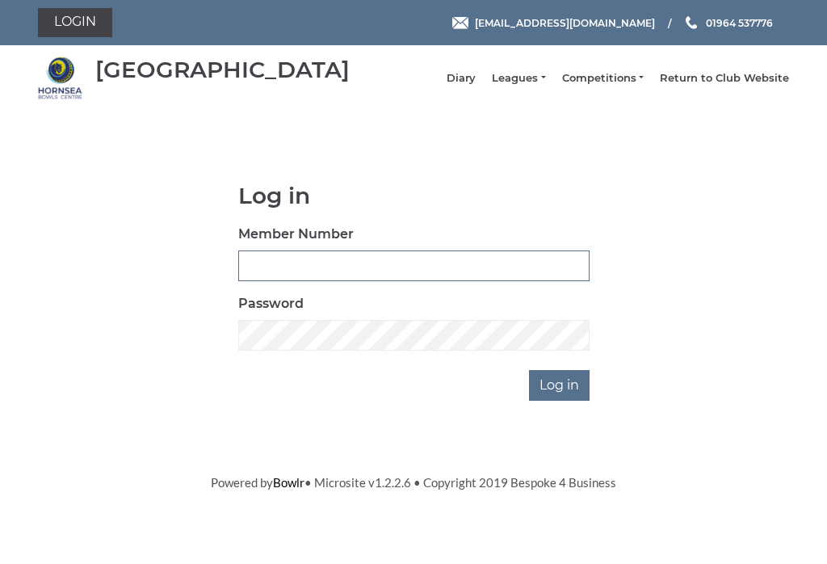
click at [296, 274] on input "Member Number" at bounding box center [413, 265] width 351 height 31
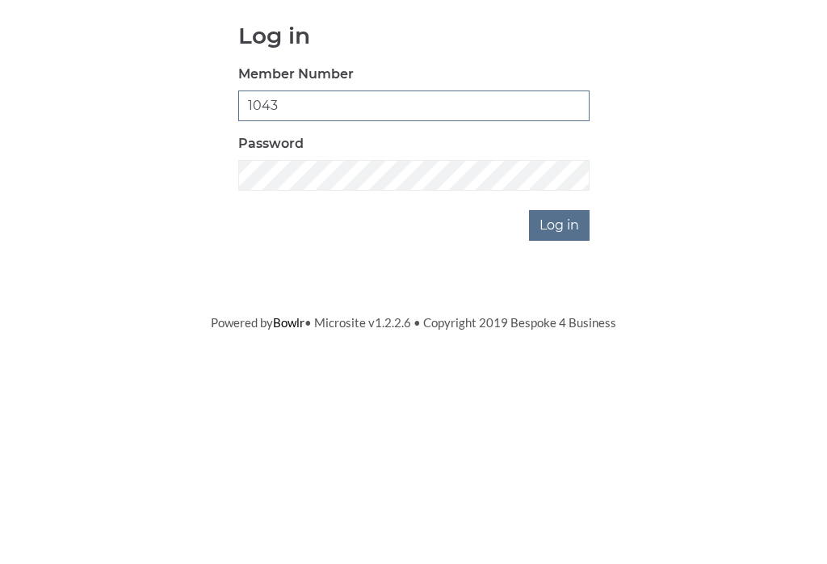
type input "1043"
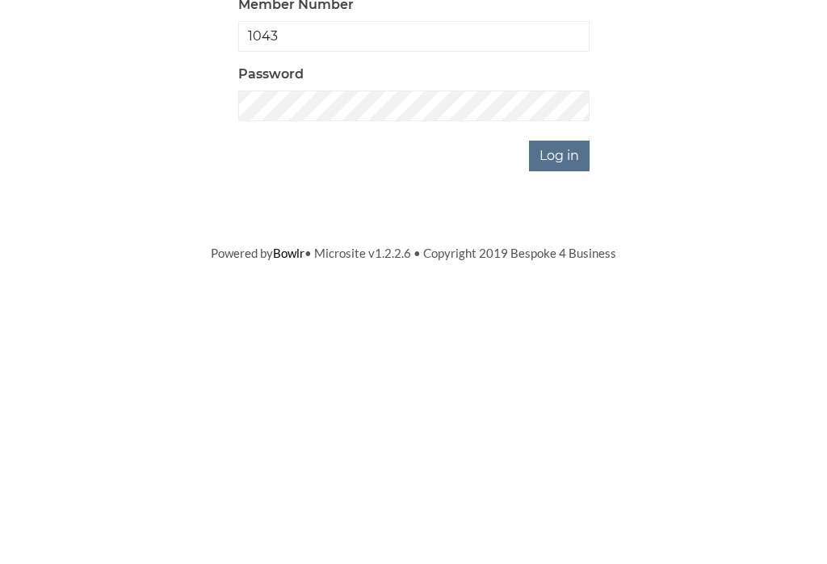
click at [561, 370] on input "Log in" at bounding box center [559, 385] width 61 height 31
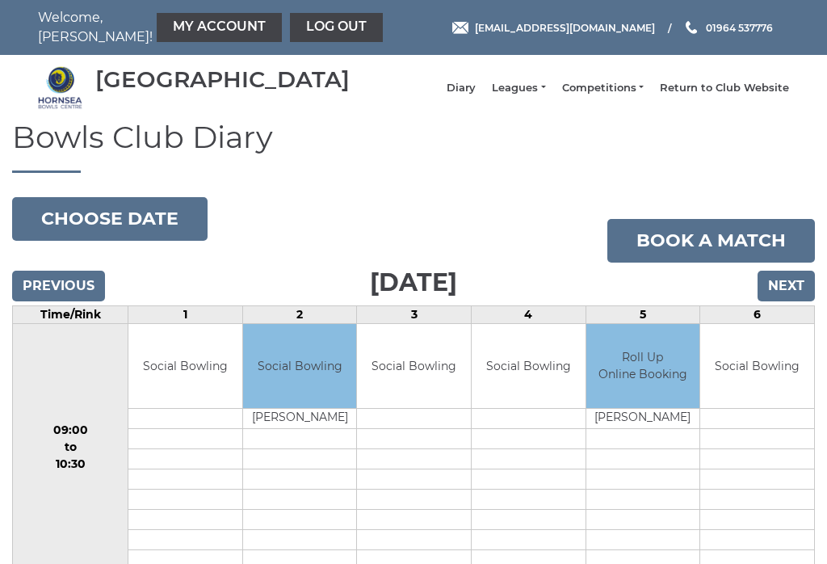
click at [106, 225] on button "Choose date" at bounding box center [109, 219] width 195 height 44
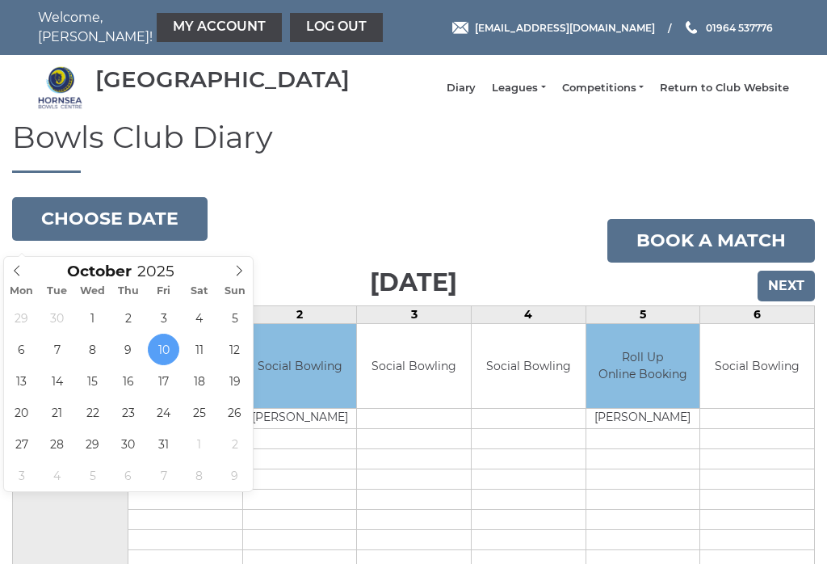
type input "[DATE]"
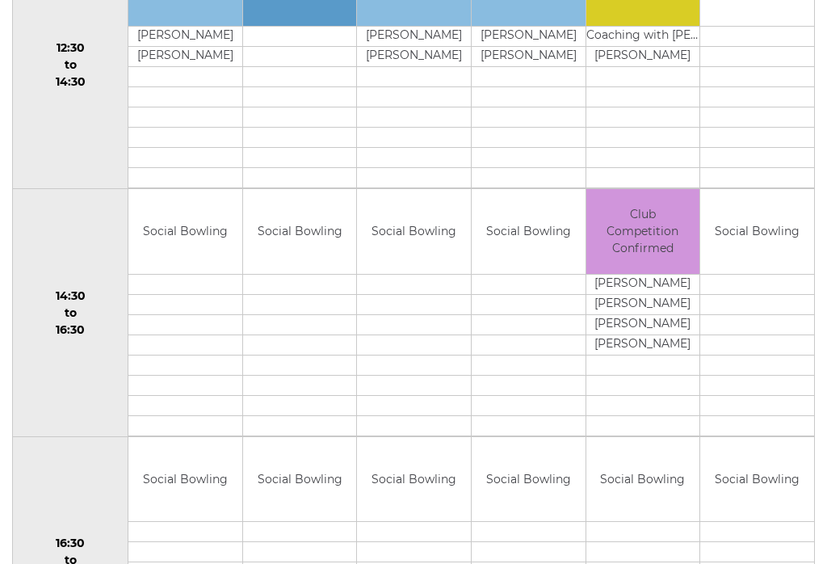
scroll to position [876, 0]
click at [633, 312] on td "[PERSON_NAME]" at bounding box center [643, 305] width 114 height 20
click at [632, 238] on td "Club Competition Confirmed" at bounding box center [643, 232] width 114 height 85
click at [629, 245] on td "Club Competition Confirmed" at bounding box center [643, 232] width 114 height 85
click at [628, 251] on td "Club Competition Confirmed" at bounding box center [643, 232] width 114 height 85
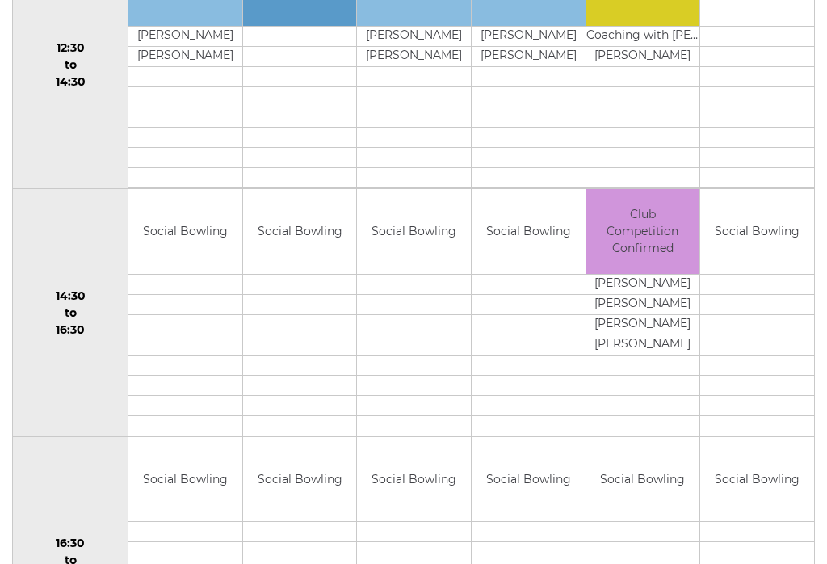
click at [638, 295] on td "[PERSON_NAME]" at bounding box center [643, 285] width 114 height 20
click at [645, 295] on td "Paul Comley" at bounding box center [643, 285] width 114 height 20
click at [639, 327] on td "George Grantley" at bounding box center [643, 325] width 114 height 20
click at [617, 237] on td "Club Competition Confirmed" at bounding box center [643, 232] width 114 height 85
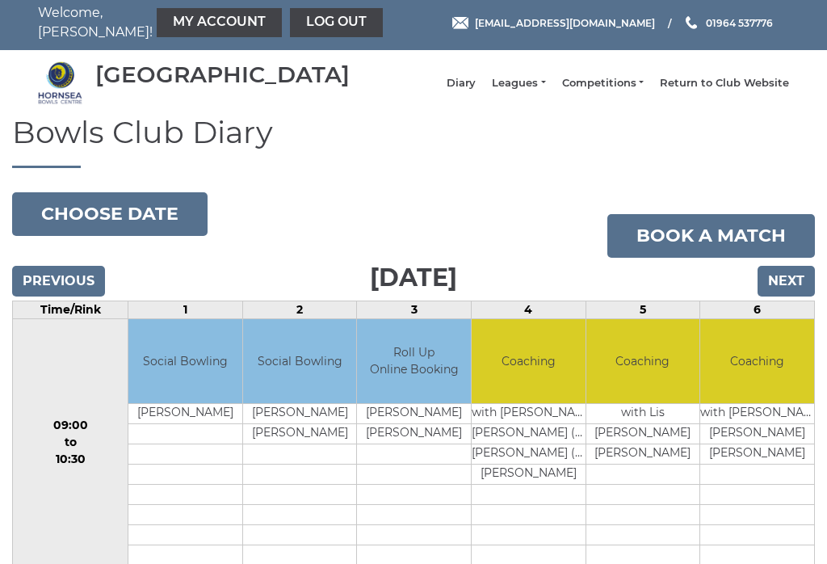
scroll to position [0, 0]
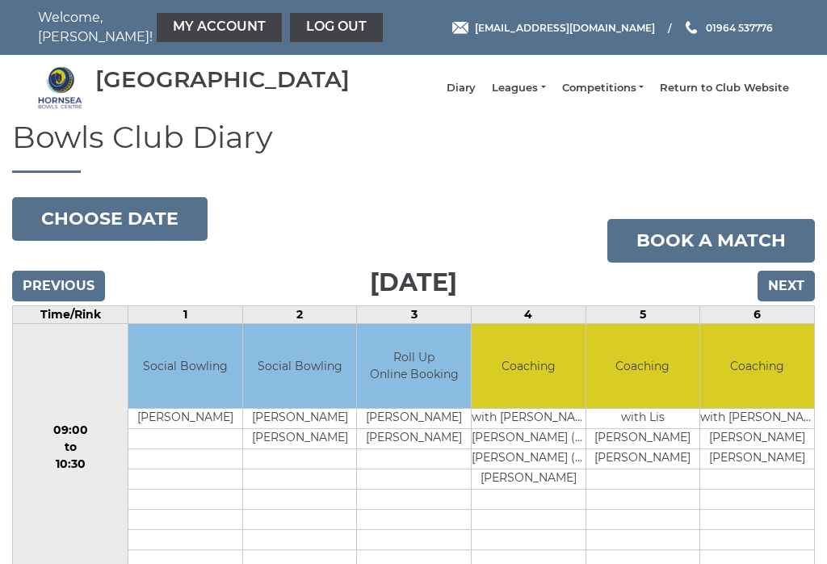
click at [668, 253] on link "Book a match" at bounding box center [711, 241] width 208 height 44
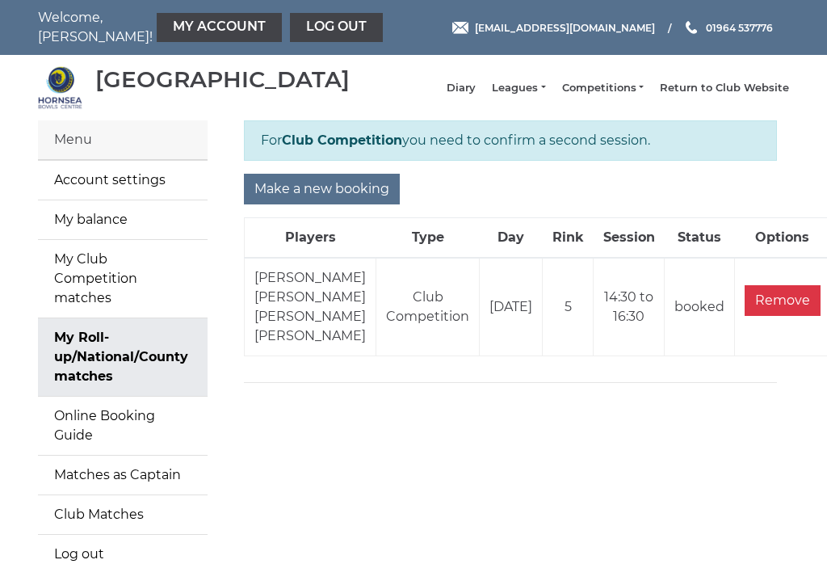
click at [745, 316] on input "Remove" at bounding box center [783, 300] width 76 height 31
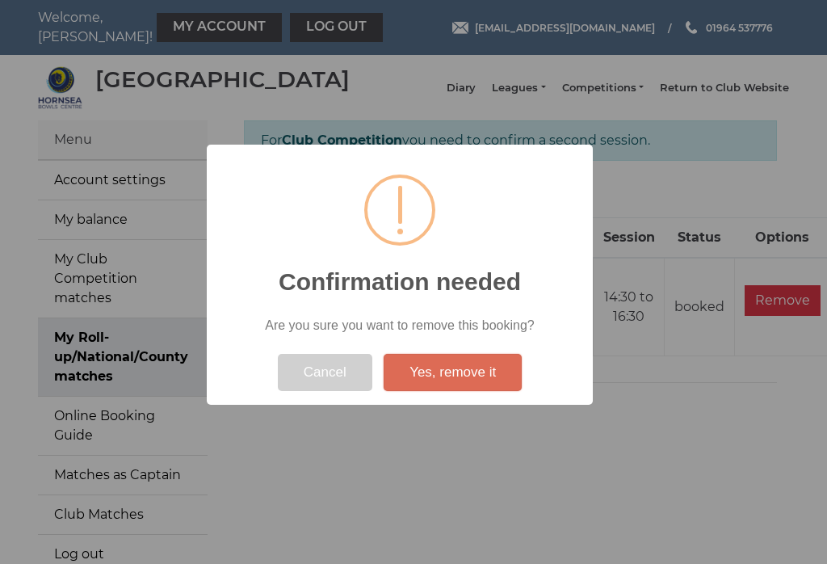
click at [442, 376] on button "Yes, remove it" at bounding box center [453, 372] width 138 height 37
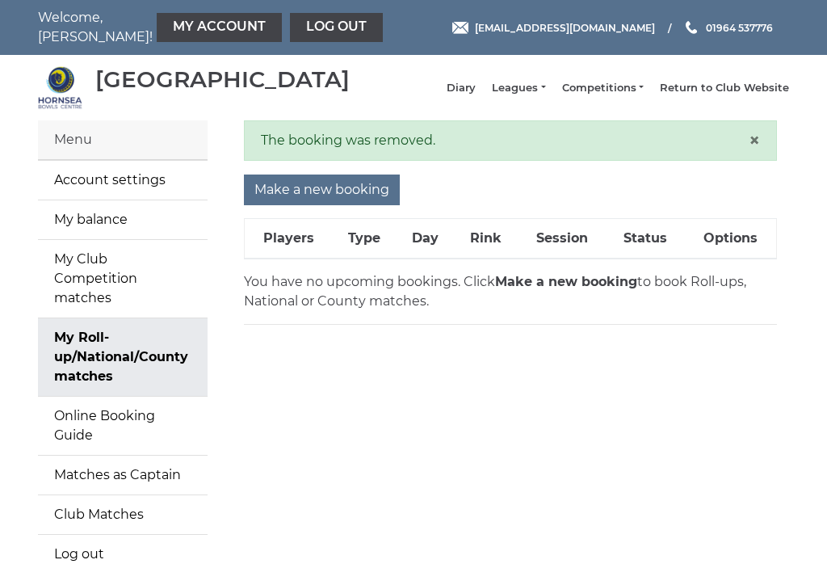
click at [305, 205] on input "Make a new booking" at bounding box center [322, 189] width 156 height 31
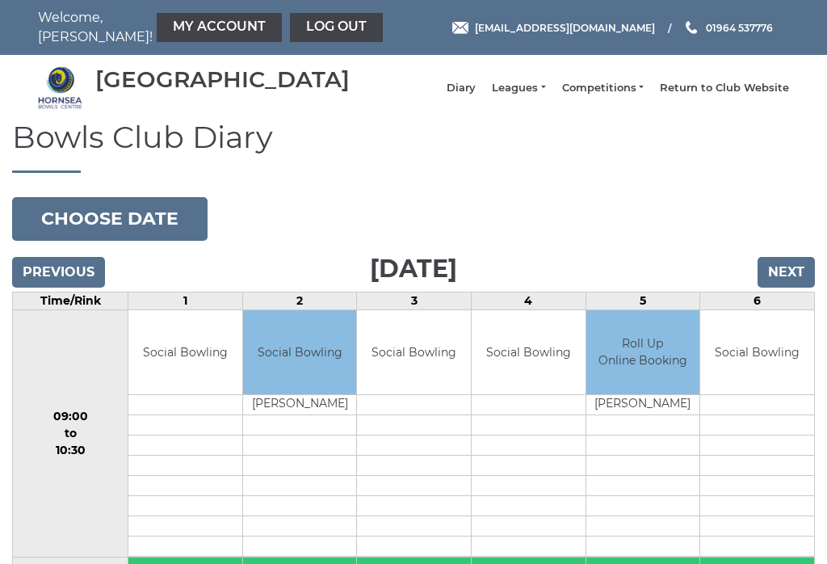
click at [99, 230] on button "Choose date" at bounding box center [109, 219] width 195 height 44
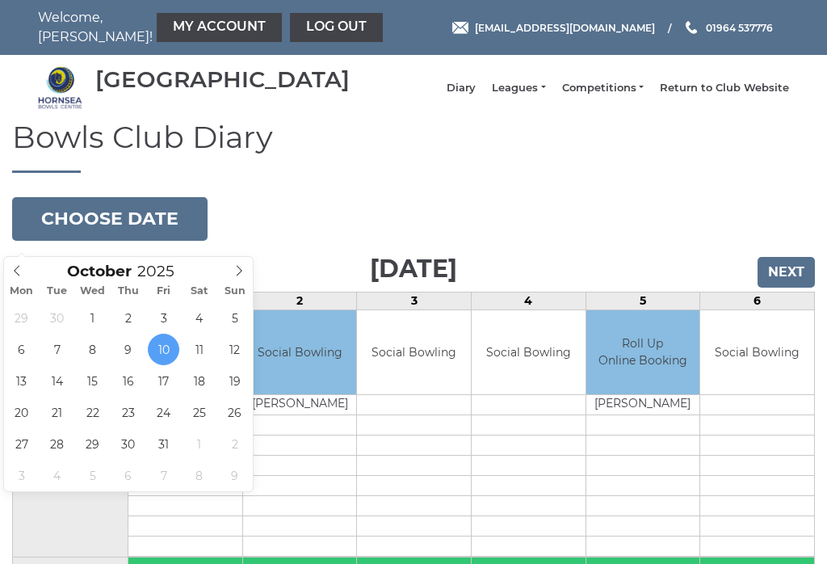
type input "[DATE]"
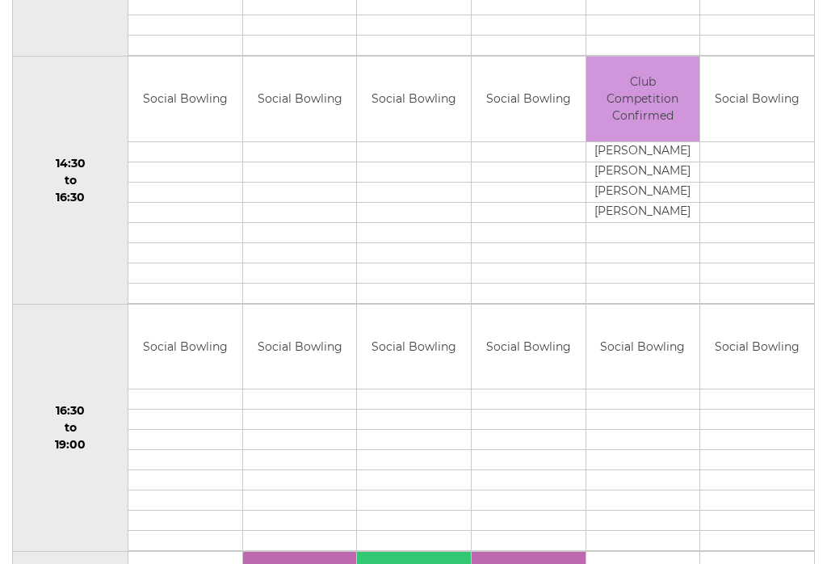
scroll to position [995, 0]
click at [637, 118] on td "Club Competition Confirmed" at bounding box center [643, 99] width 114 height 85
click at [628, 108] on td "Club Competition Confirmed" at bounding box center [643, 99] width 114 height 85
click at [635, 142] on td "Club Competition Confirmed" at bounding box center [643, 99] width 114 height 85
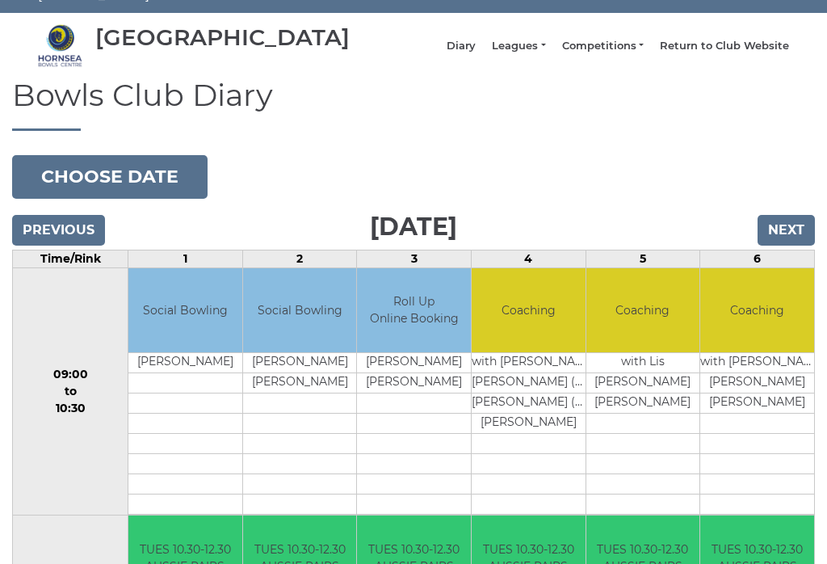
scroll to position [0, 0]
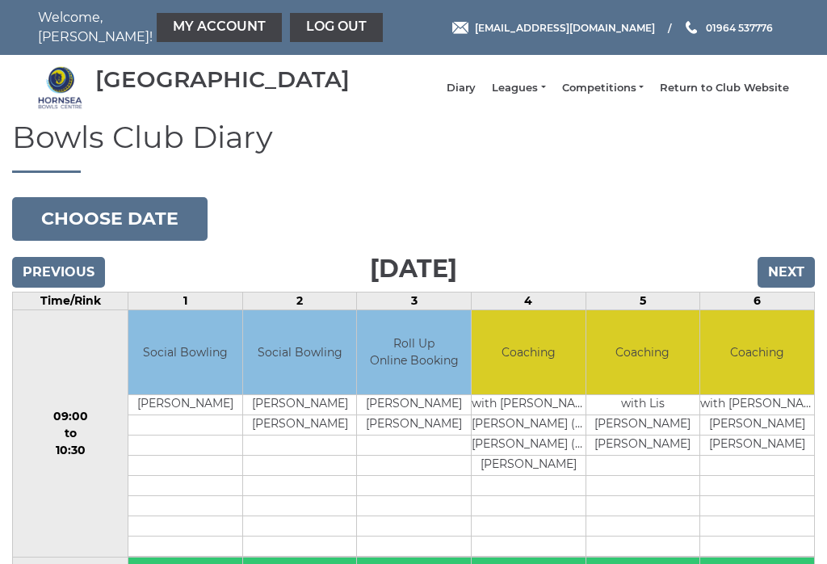
click at [290, 32] on link "Log out" at bounding box center [336, 27] width 93 height 29
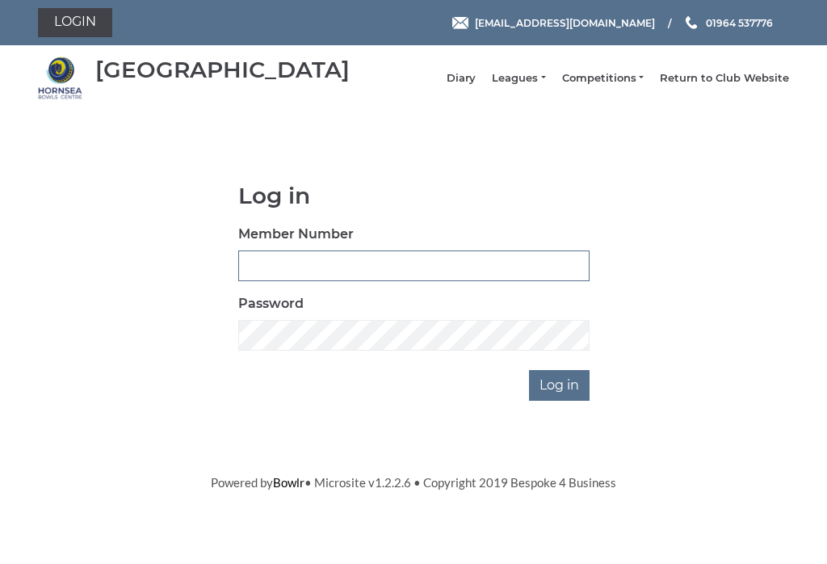
click at [274, 279] on input "Member Number" at bounding box center [413, 265] width 351 height 31
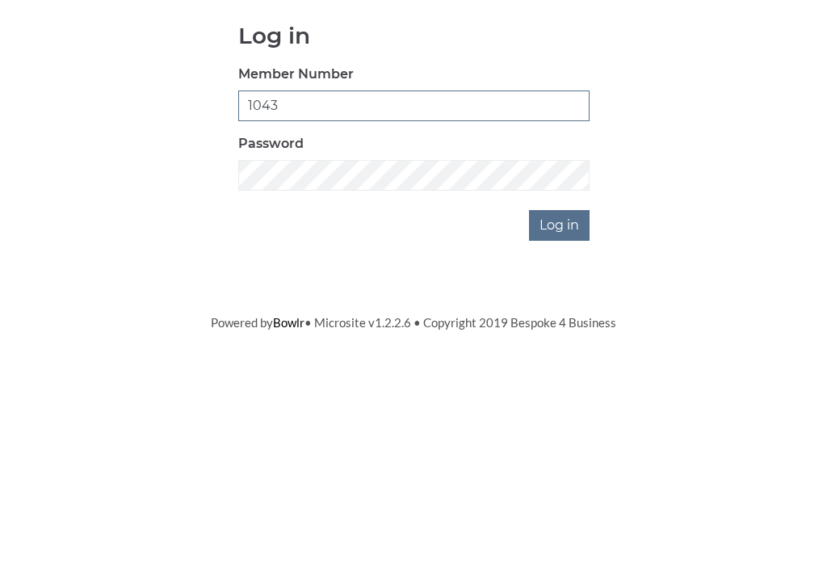
type input "1043"
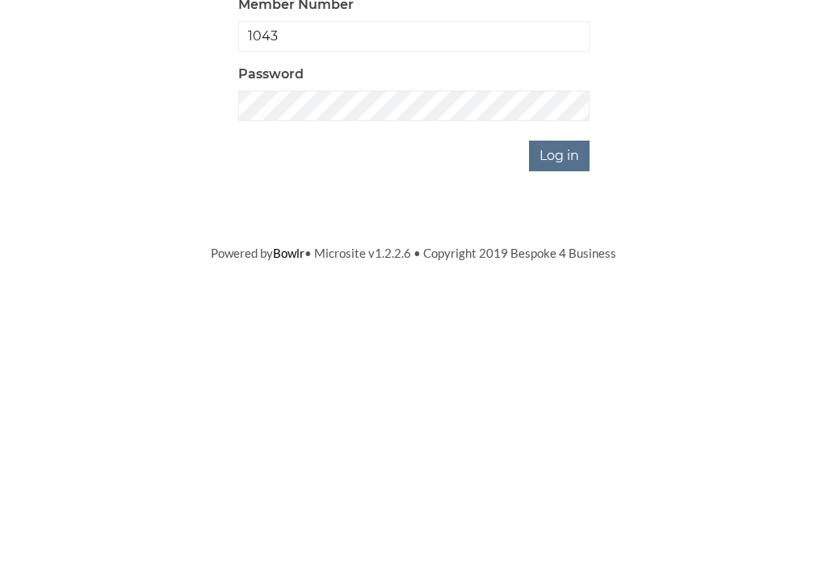
click at [553, 370] on input "Log in" at bounding box center [559, 385] width 61 height 31
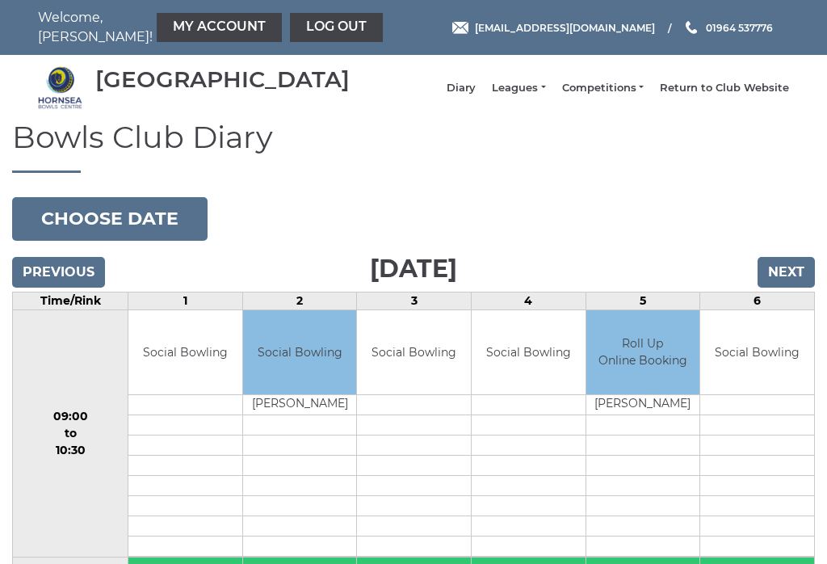
click at [107, 235] on button "Choose date" at bounding box center [109, 219] width 195 height 44
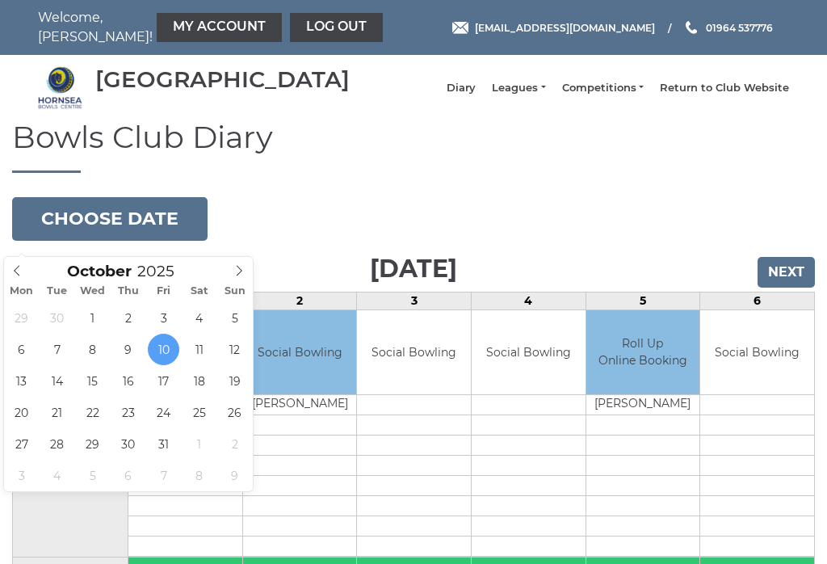
type input "[DATE]"
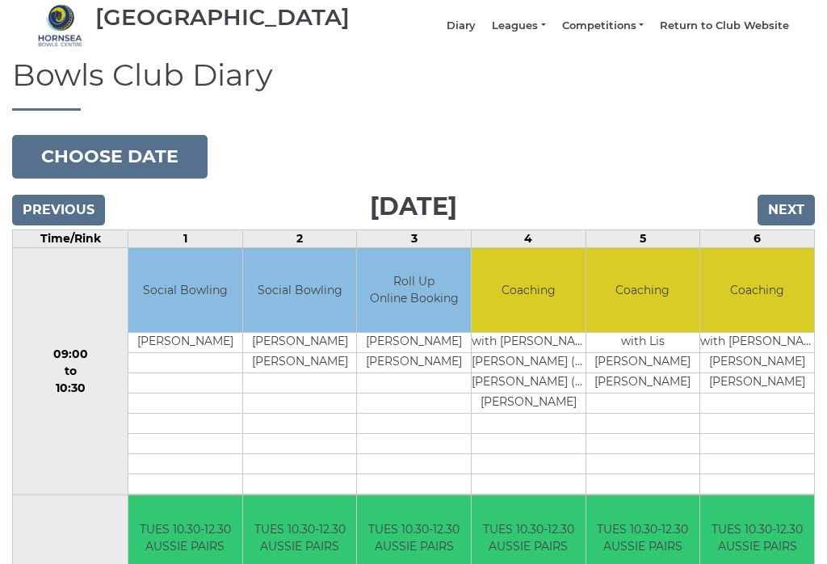
scroll to position [63, 0]
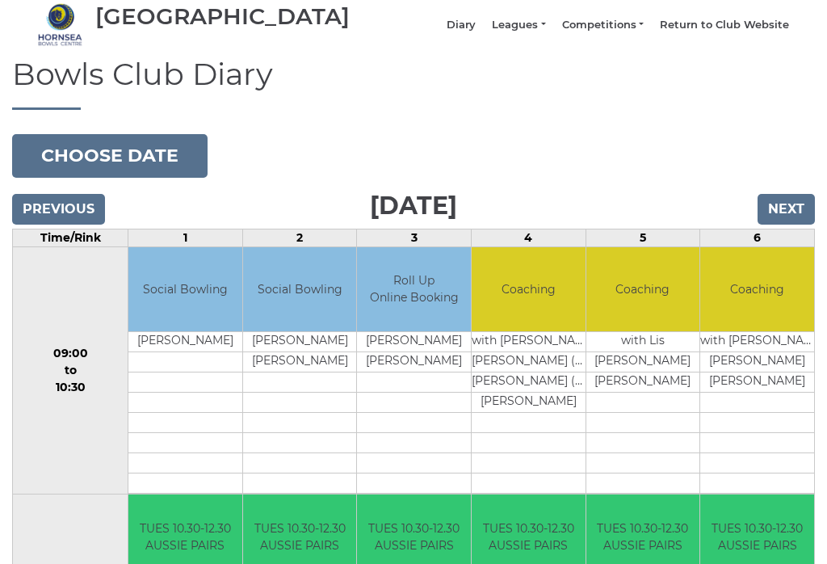
click at [46, 221] on input "Previous" at bounding box center [58, 209] width 93 height 31
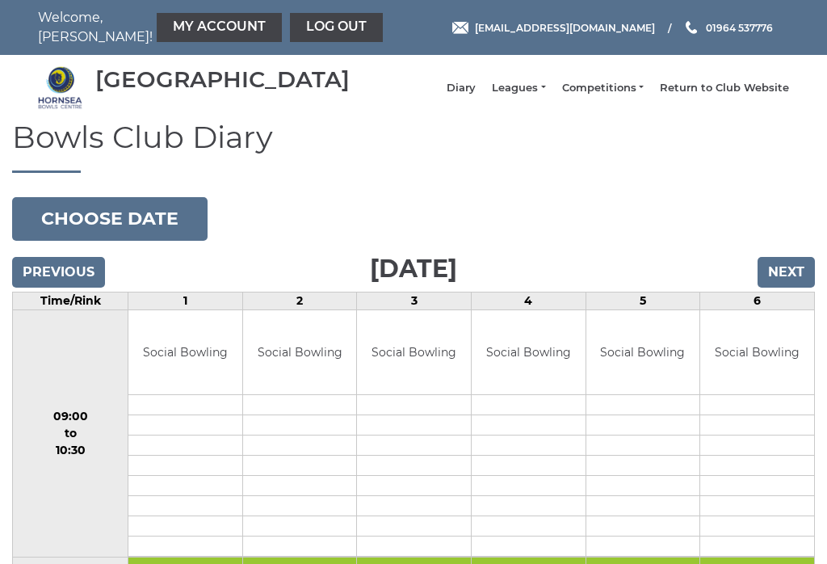
click at [157, 30] on link "My Account" at bounding box center [219, 27] width 125 height 29
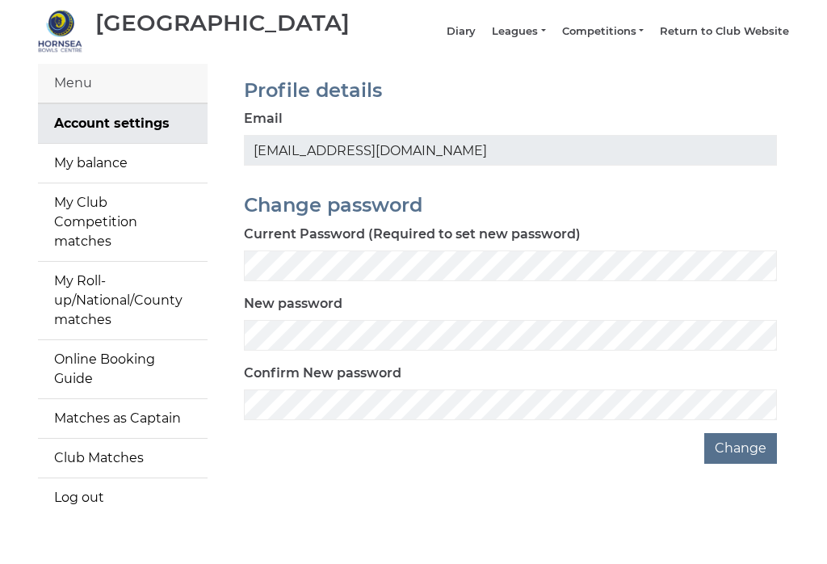
scroll to position [58, 0]
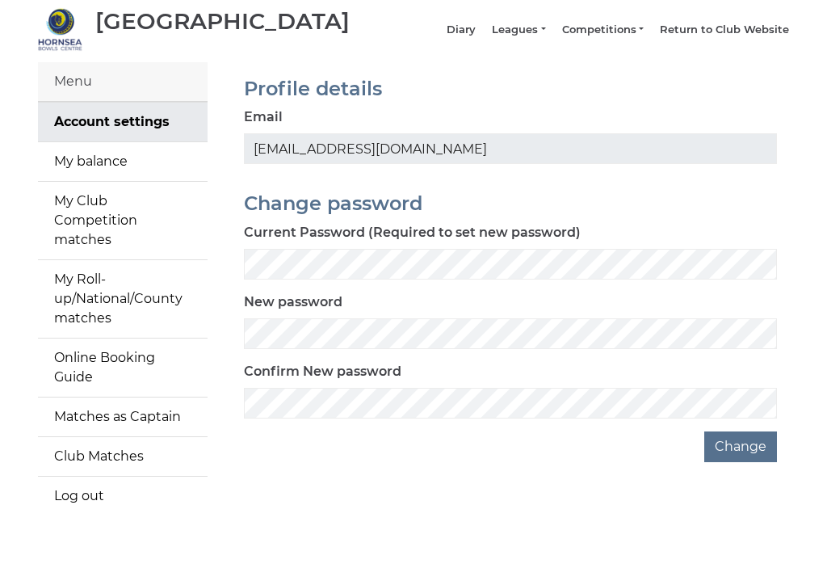
click at [90, 350] on link "Online Booking Guide" at bounding box center [123, 367] width 170 height 58
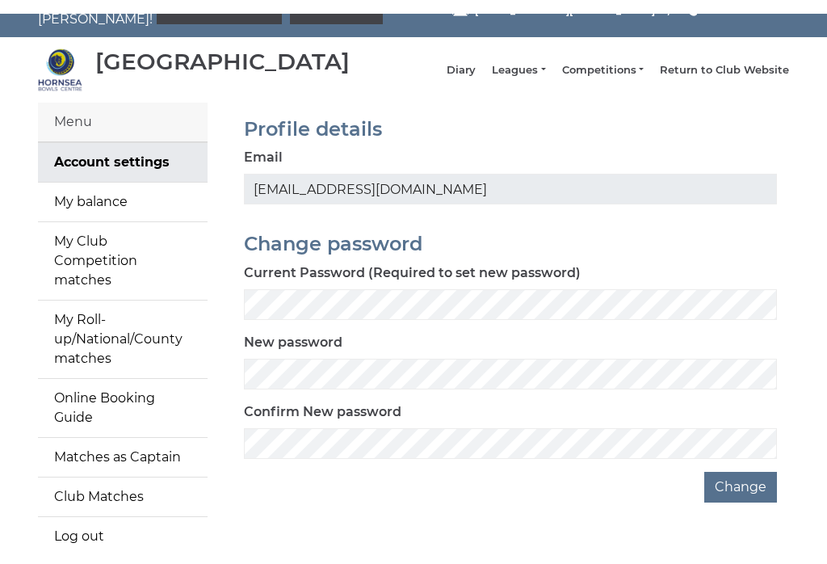
scroll to position [57, 0]
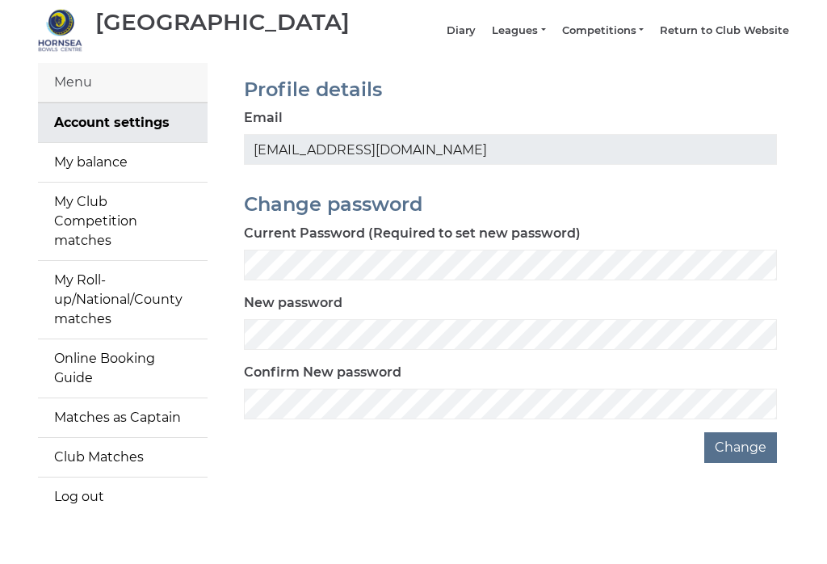
click at [69, 292] on link "My Roll-up/National/County matches" at bounding box center [123, 300] width 170 height 78
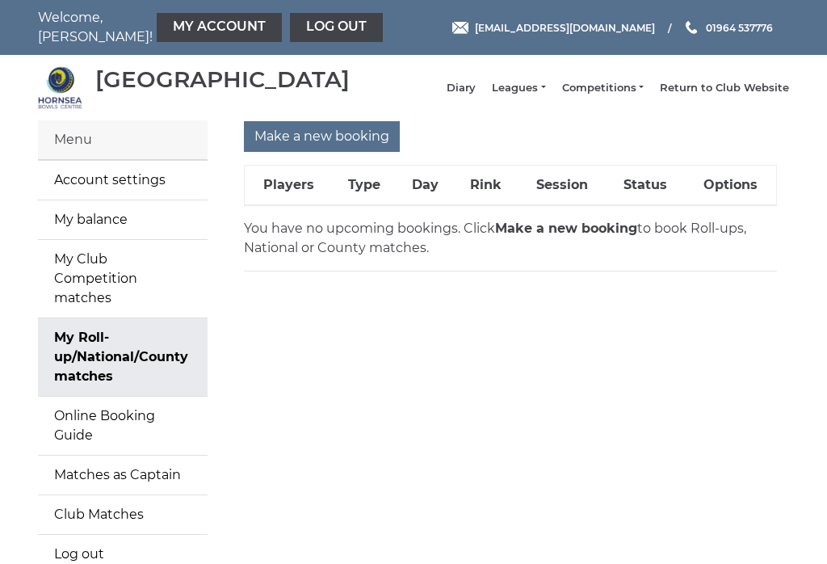
click at [297, 152] on input "Make a new booking" at bounding box center [322, 136] width 156 height 31
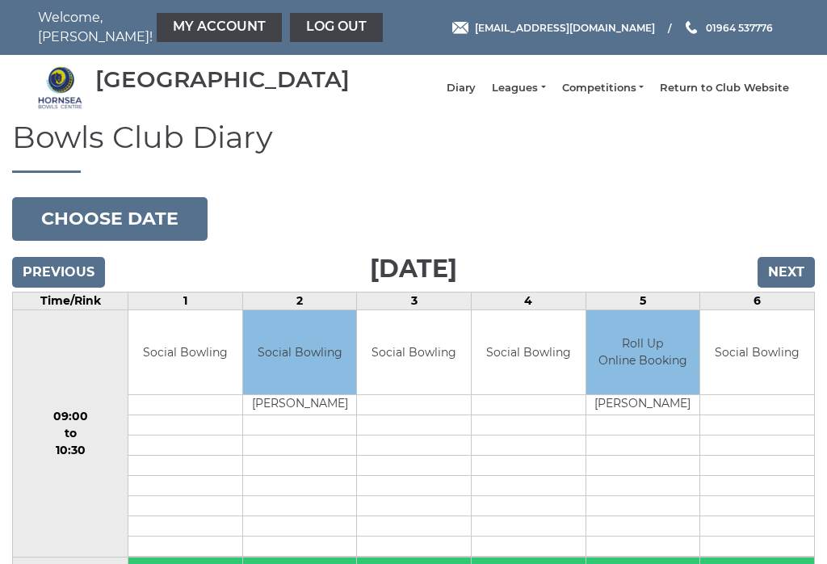
click at [90, 234] on button "Choose date" at bounding box center [109, 219] width 195 height 44
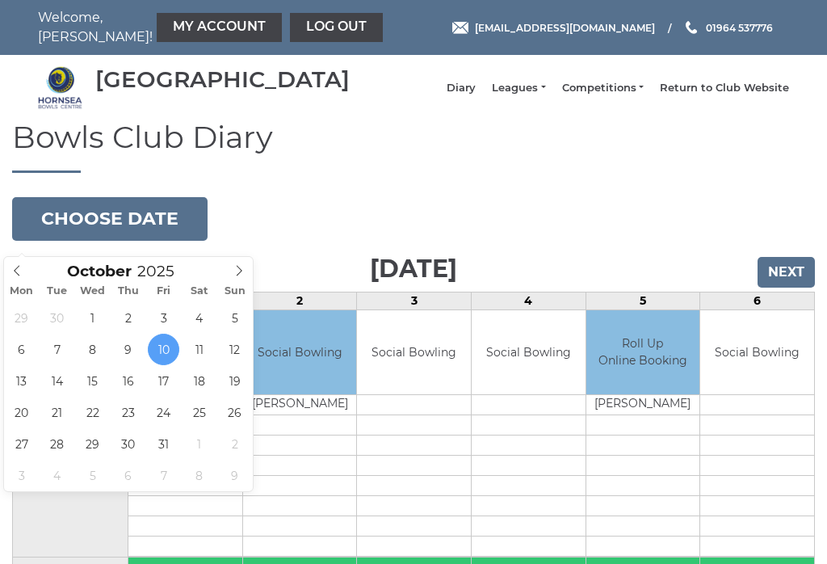
type input "[DATE]"
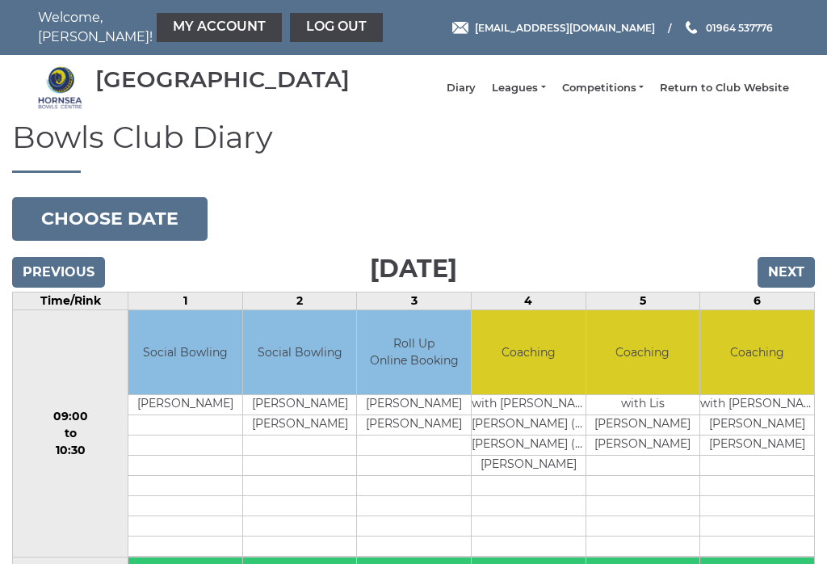
click at [785, 284] on input "Next" at bounding box center [786, 272] width 57 height 31
click at [90, 232] on button "Choose date" at bounding box center [109, 219] width 195 height 44
click at [160, 28] on link "My Account" at bounding box center [219, 27] width 125 height 29
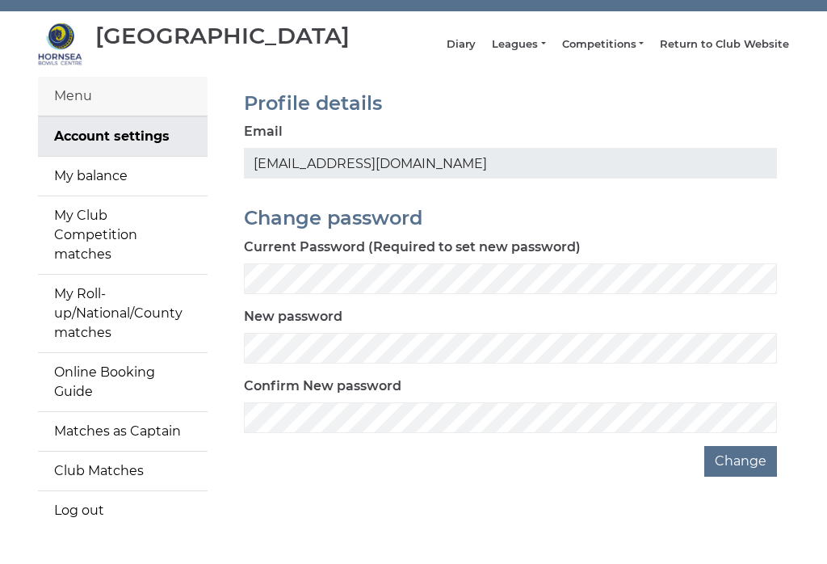
scroll to position [32, 0]
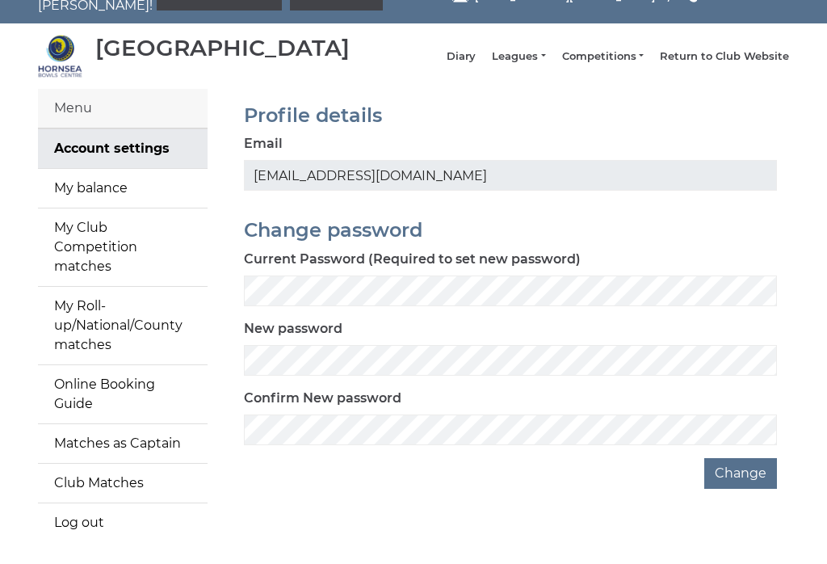
click at [94, 376] on link "Online Booking Guide" at bounding box center [123, 394] width 170 height 58
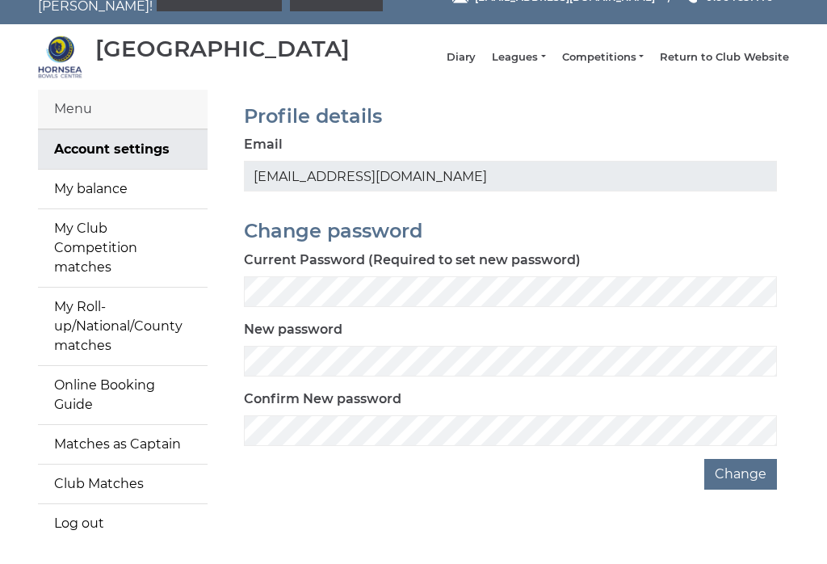
click at [62, 124] on div "Menu" at bounding box center [123, 110] width 170 height 40
click at [613, 57] on li "Competitions Club competitions - Winter 2025-6 Club competitions - Summer 2025 …" at bounding box center [595, 57] width 98 height 31
click at [476, 53] on li "Diary" at bounding box center [453, 57] width 45 height 31
click at [86, 243] on link "My Club Competition matches" at bounding box center [123, 248] width 170 height 78
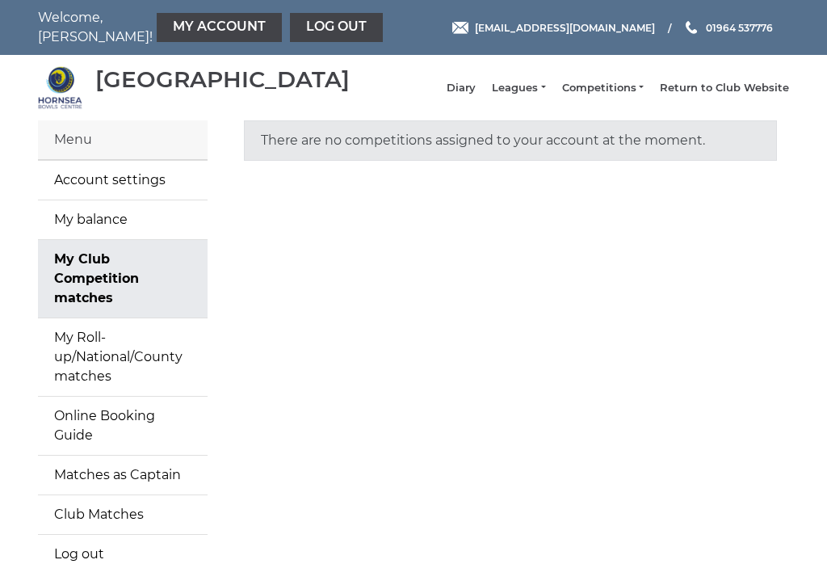
click at [359, 144] on div "There are no competitions assigned to your account at the moment." at bounding box center [510, 140] width 533 height 40
click at [89, 338] on link "My Roll-up/National/County matches" at bounding box center [123, 357] width 170 height 78
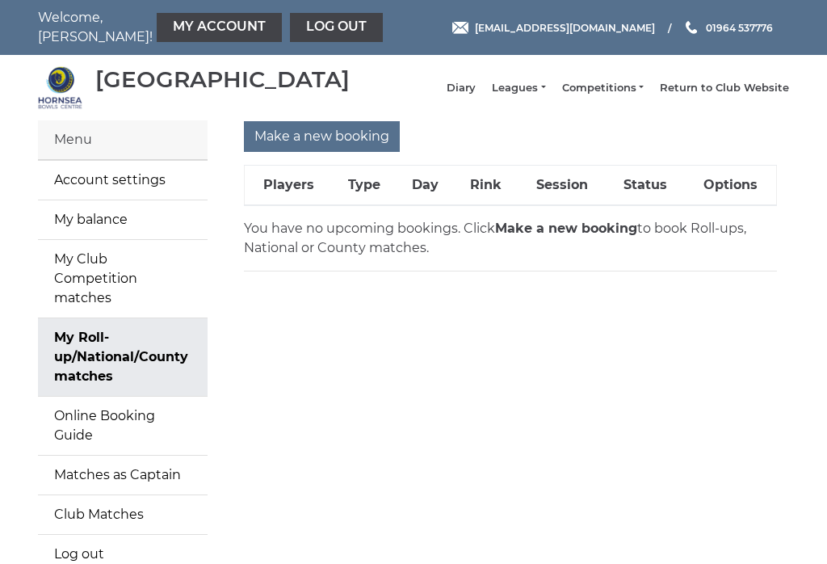
click at [296, 152] on input "Make a new booking" at bounding box center [322, 136] width 156 height 31
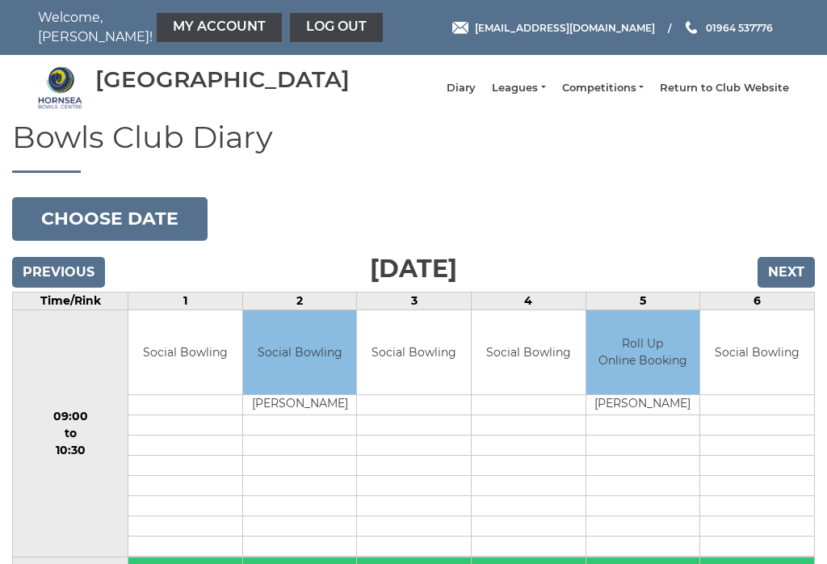
click at [90, 233] on button "Choose date" at bounding box center [109, 219] width 195 height 44
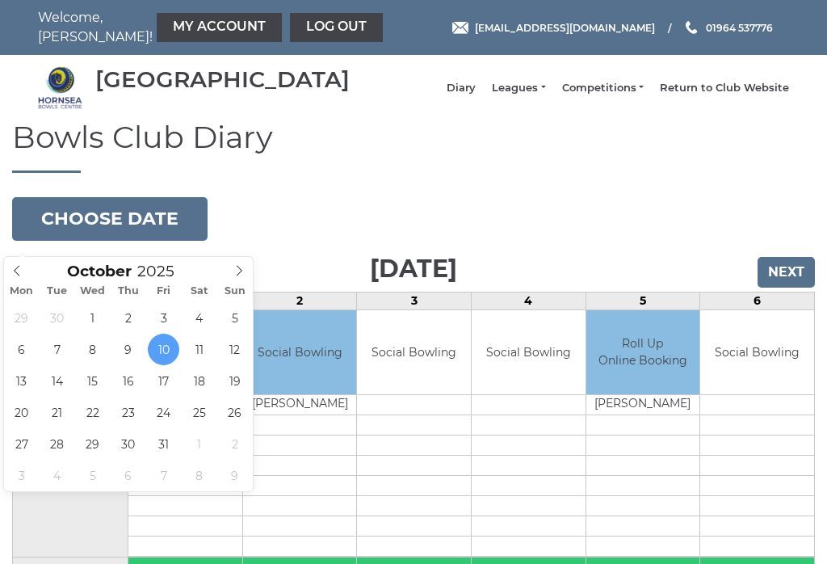
type input "[DATE]"
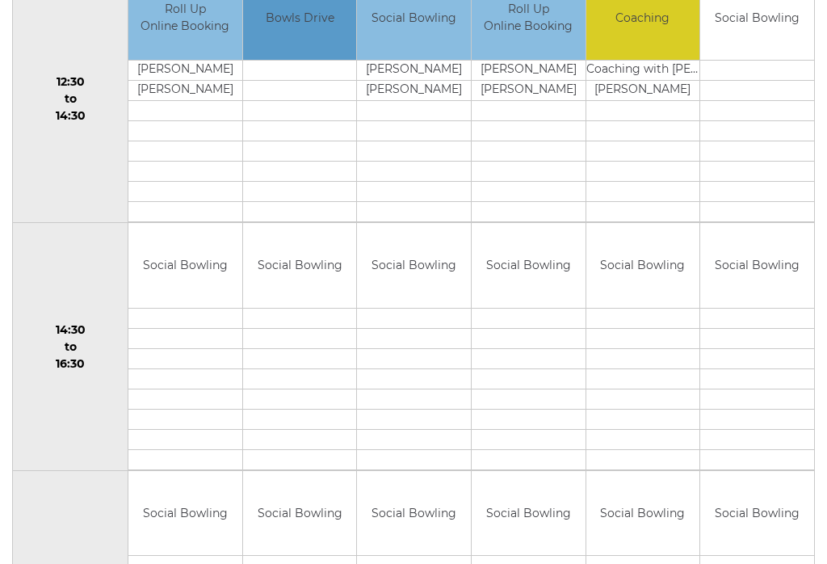
scroll to position [829, 0]
click at [0, 0] on link "Book slot" at bounding box center [0, 0] width 0 height 0
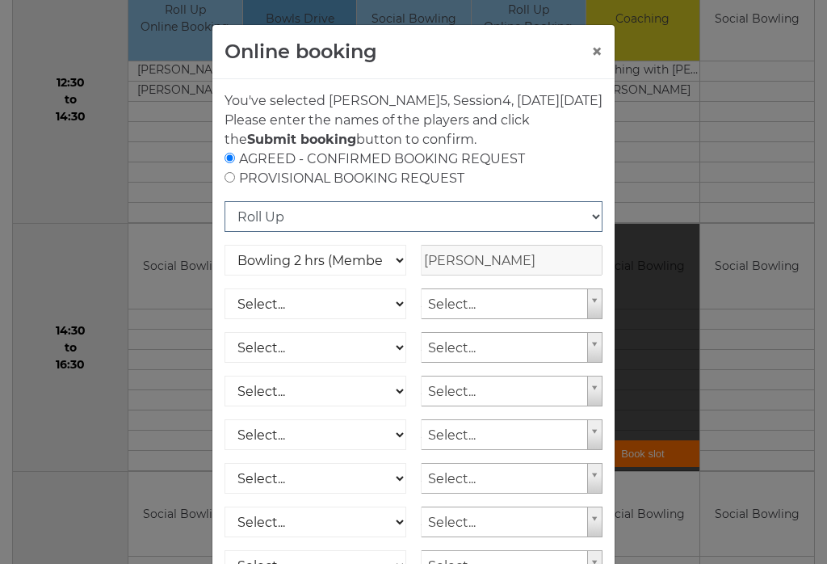
click at [589, 232] on select "Roll Up National Competition - Singles National Competition - Pairs National Co…" at bounding box center [414, 216] width 378 height 31
select select "30"
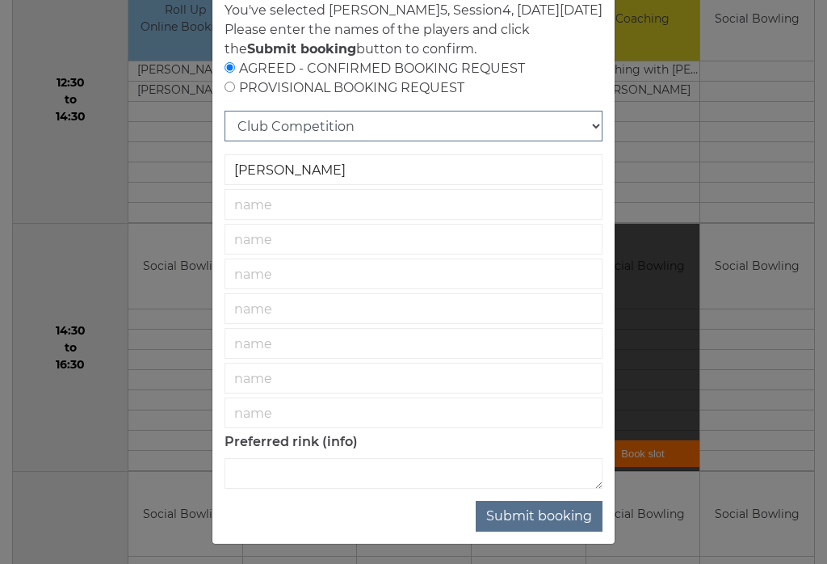
scroll to position [90, 0]
click at [576, 142] on select "Roll Up National Competition - Singles National Competition - Pairs National Co…" at bounding box center [414, 126] width 378 height 31
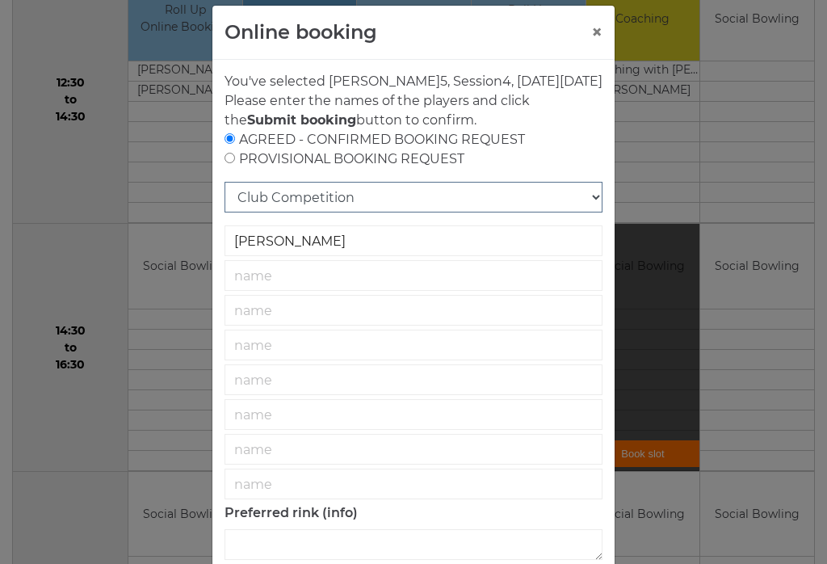
scroll to position [17, 0]
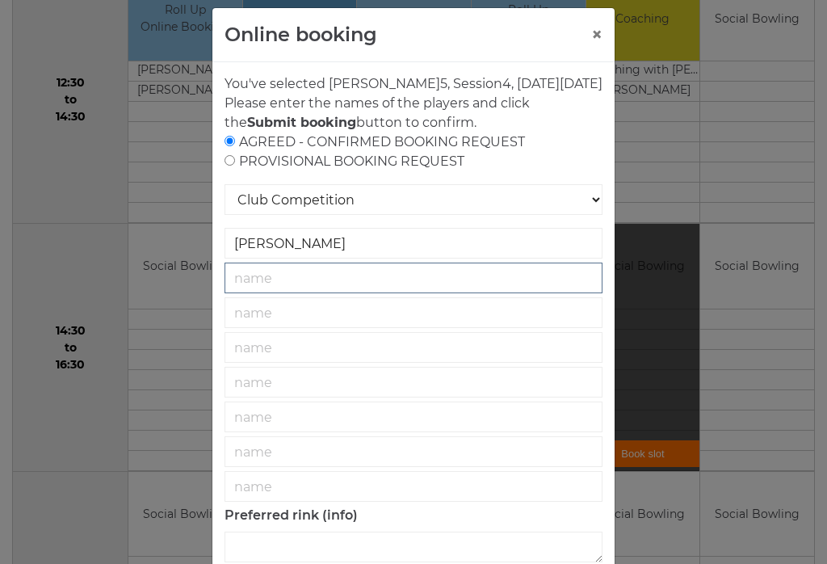
click at [258, 293] on input "text" at bounding box center [414, 278] width 378 height 31
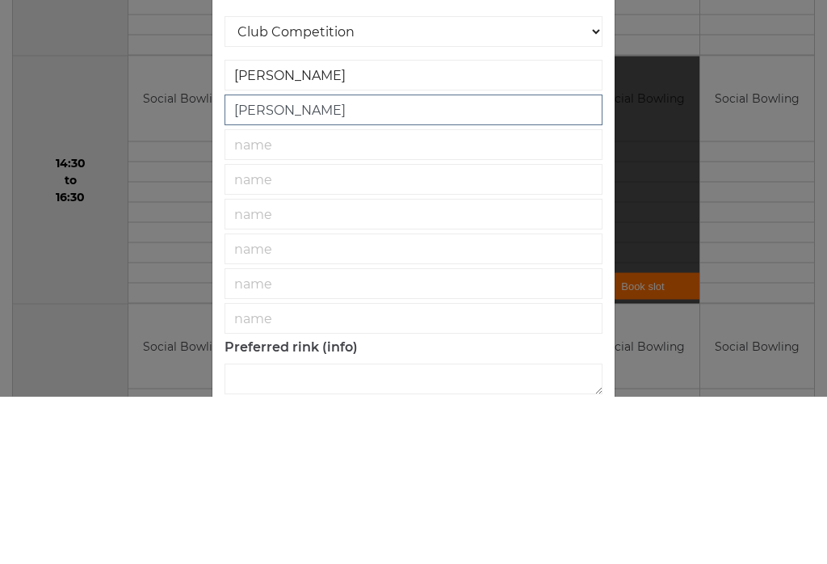
type input "[PERSON_NAME]"
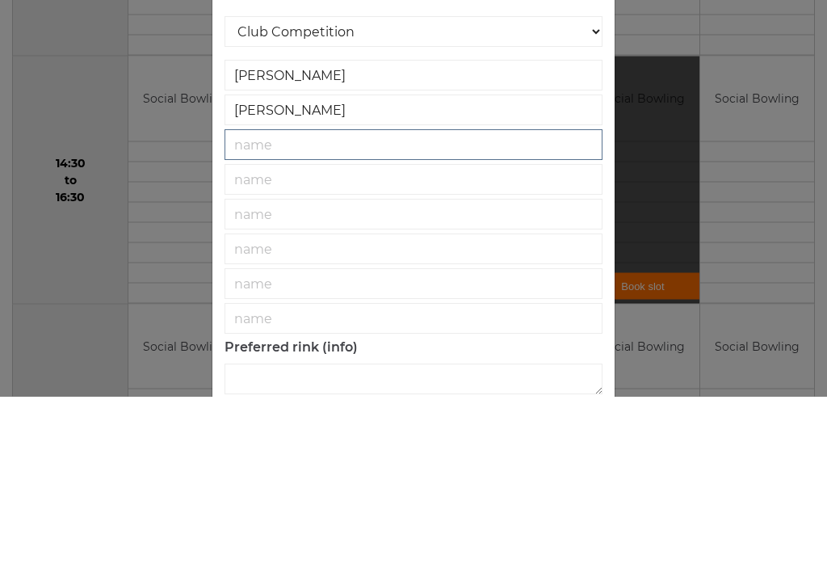
click at [250, 297] on input "text" at bounding box center [414, 312] width 378 height 31
type input "George Granley"
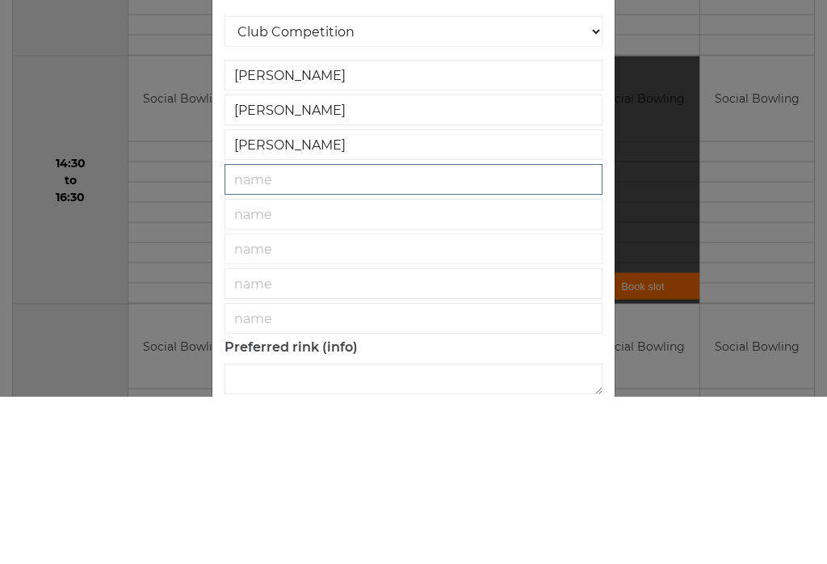
click at [243, 332] on input "text" at bounding box center [414, 347] width 378 height 31
type input "Mrs"
click at [333, 297] on input "George Granley" at bounding box center [414, 312] width 378 height 31
type input "[PERSON_NAME]"
click at [273, 332] on input "Mrs" at bounding box center [414, 347] width 378 height 31
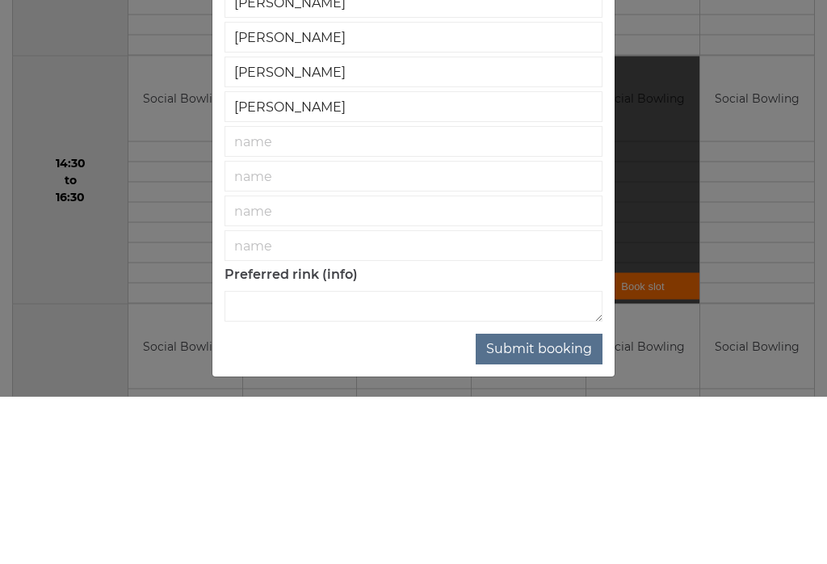
scroll to position [997, 0]
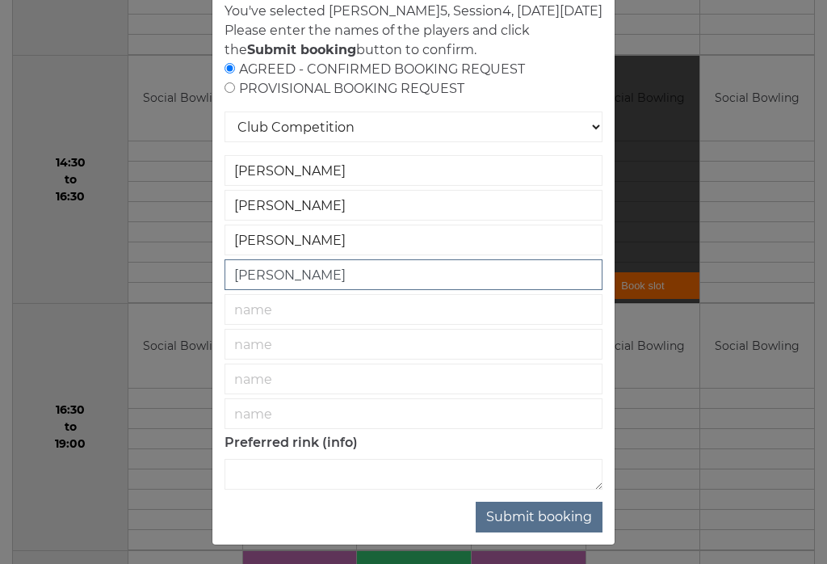
type input "[PERSON_NAME]"
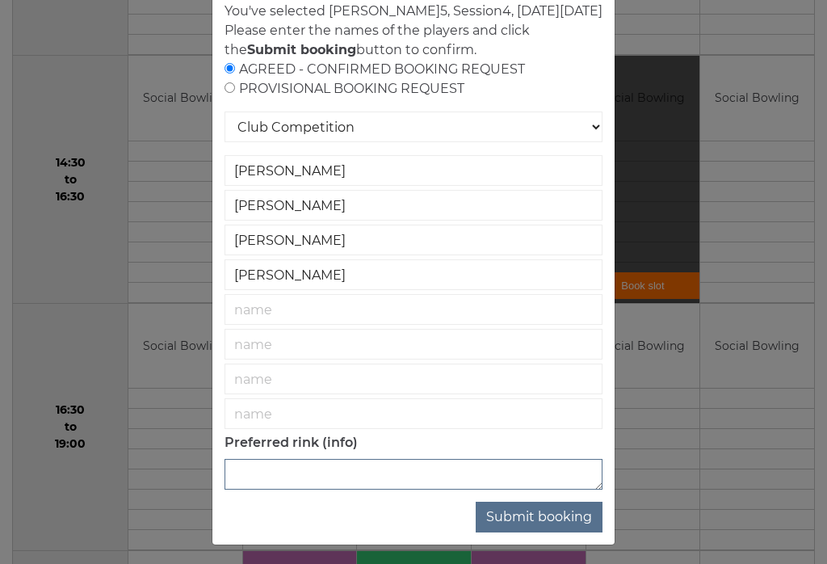
click at [263, 490] on textarea at bounding box center [414, 474] width 378 height 31
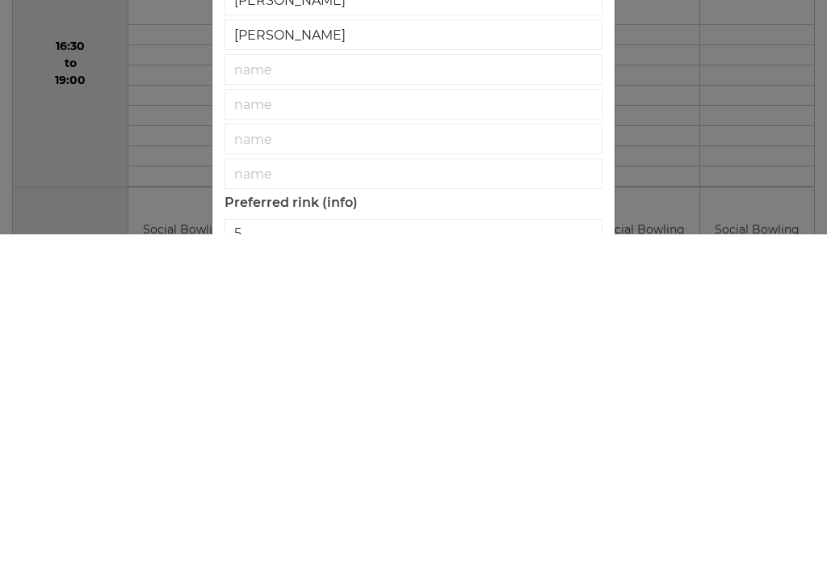
scroll to position [1361, 0]
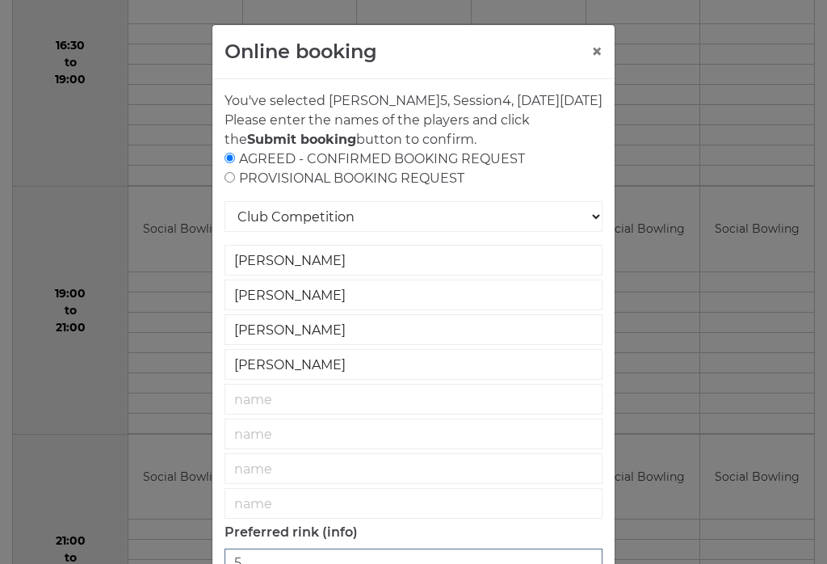
type textarea "5"
click at [586, 232] on select "Roll Up National Competition - Singles National Competition - Pairs National Co…" at bounding box center [414, 216] width 378 height 31
click at [254, 449] on input "text" at bounding box center [414, 433] width 378 height 31
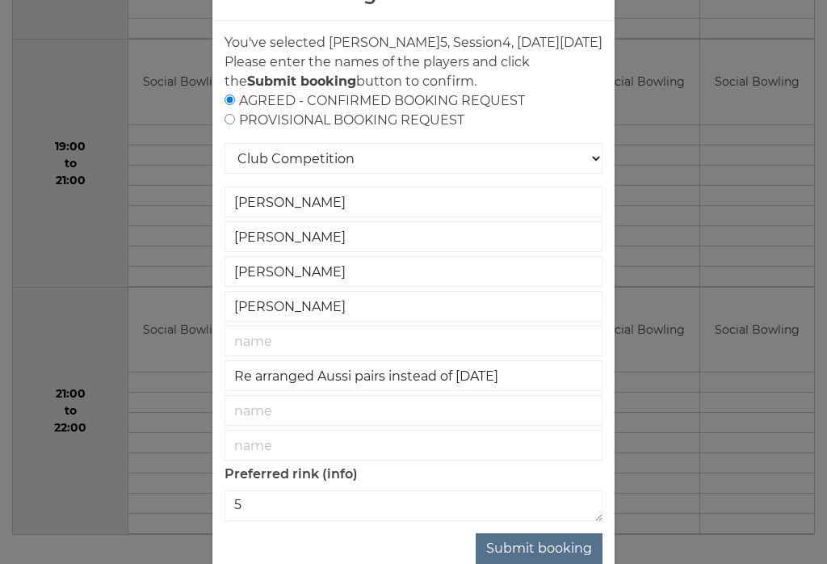
scroll to position [61, 0]
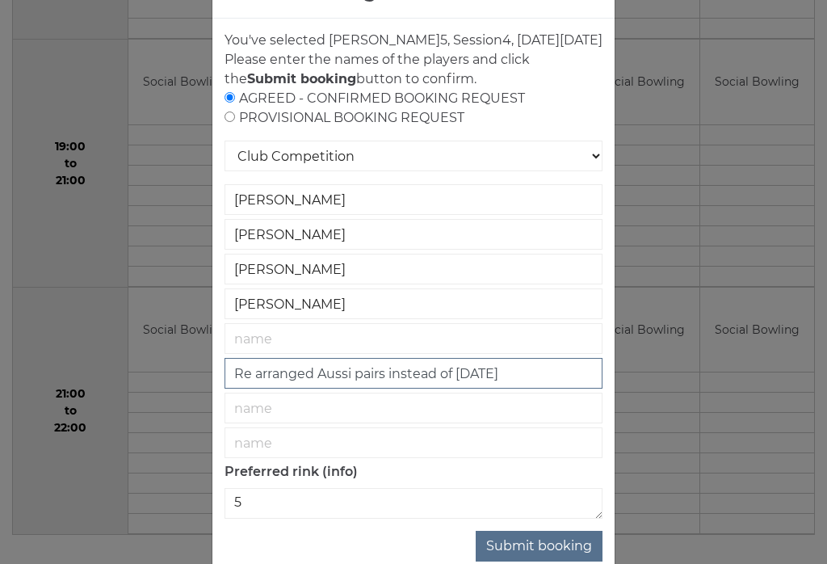
type input "Re arranged Aussi pairs instead of [DATE]"
click at [533, 561] on button "Submit booking" at bounding box center [539, 546] width 127 height 31
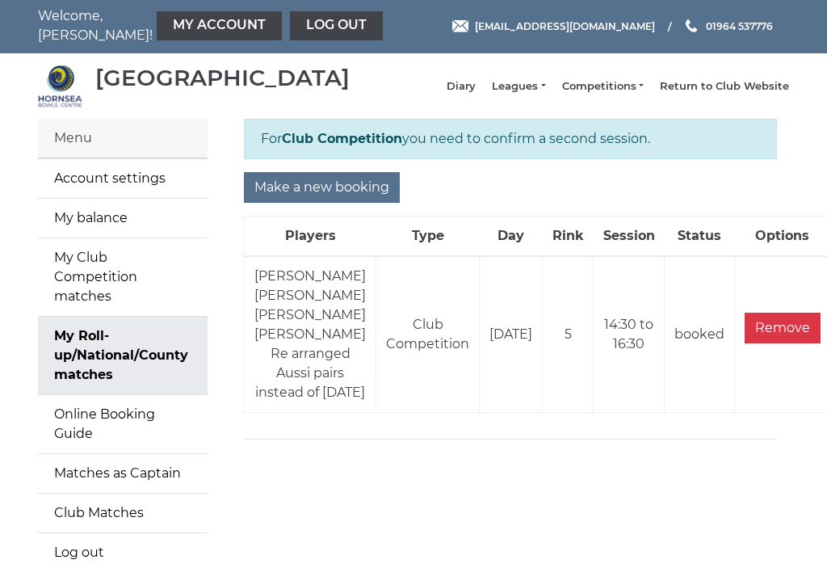
scroll to position [1, 0]
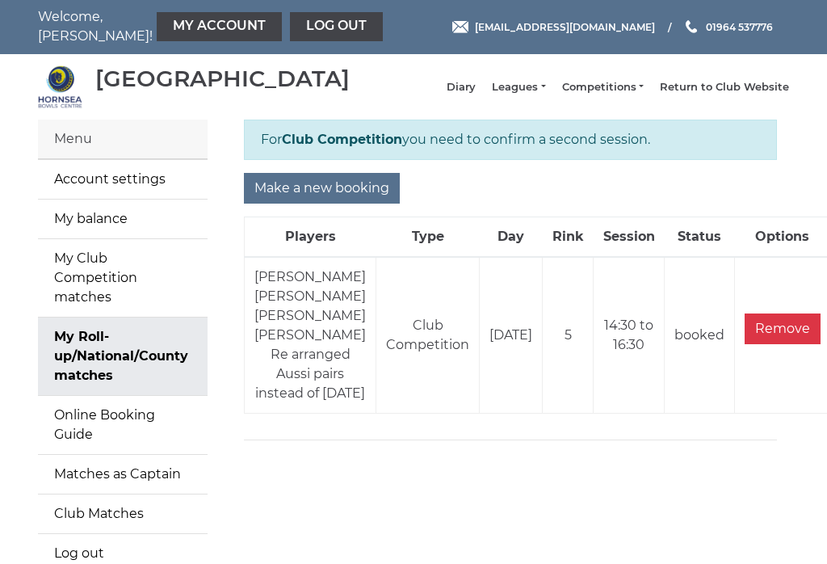
click at [79, 158] on div "Menu" at bounding box center [123, 140] width 170 height 40
click at [87, 159] on div "Menu" at bounding box center [123, 140] width 170 height 40
click at [74, 352] on link "My Roll-up/National/County matches" at bounding box center [123, 356] width 170 height 78
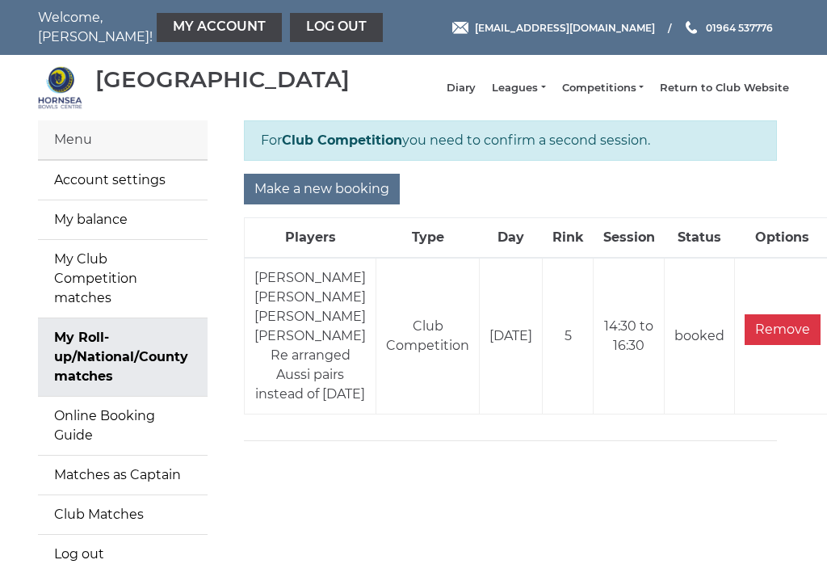
click at [163, 27] on link "My Account" at bounding box center [219, 27] width 125 height 29
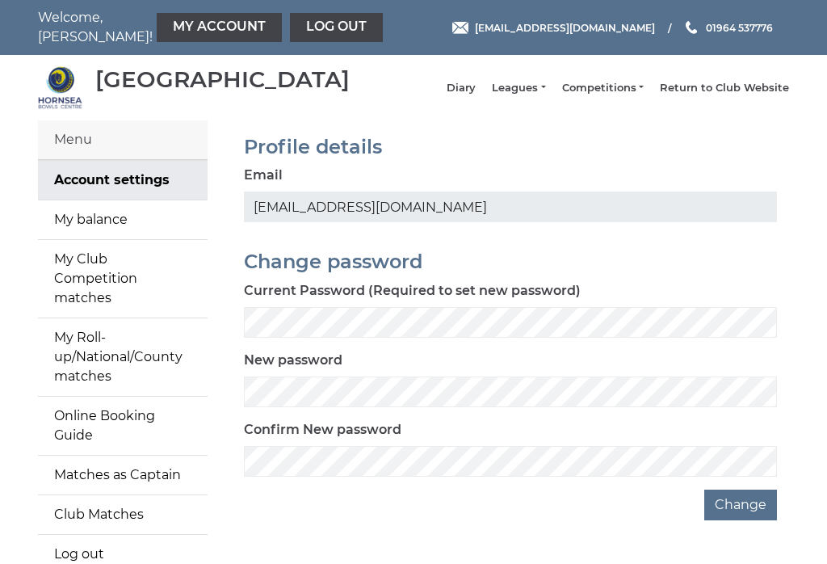
click at [476, 90] on link "Diary" at bounding box center [461, 88] width 29 height 15
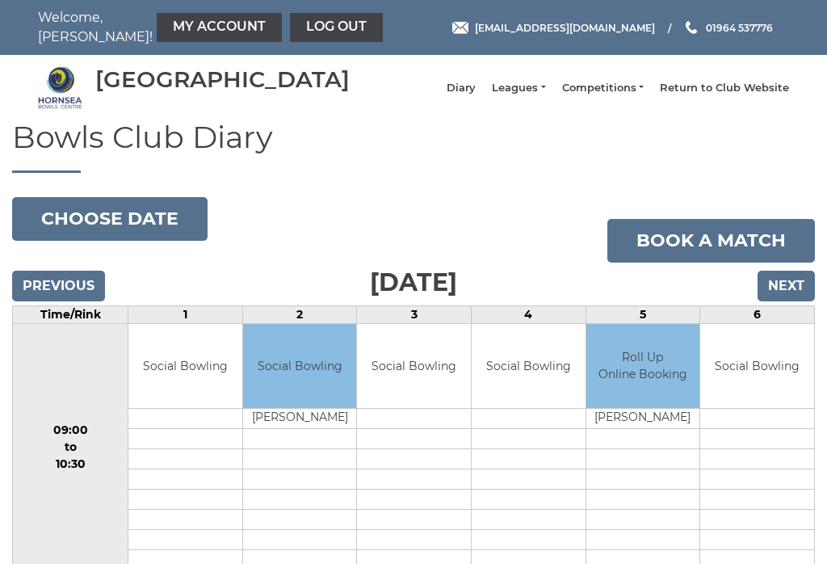
click at [103, 227] on button "Choose date" at bounding box center [109, 219] width 195 height 44
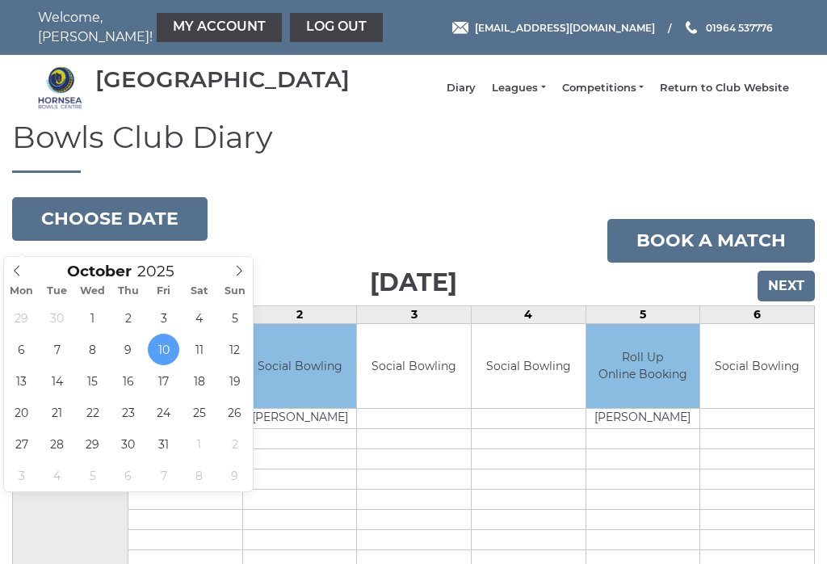
type input "[DATE]"
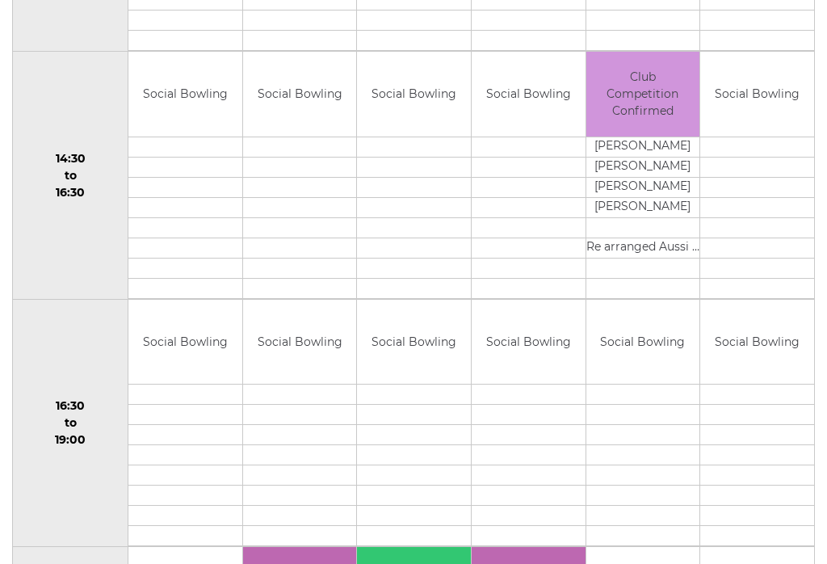
scroll to position [1015, 0]
